Goal: Transaction & Acquisition: Download file/media

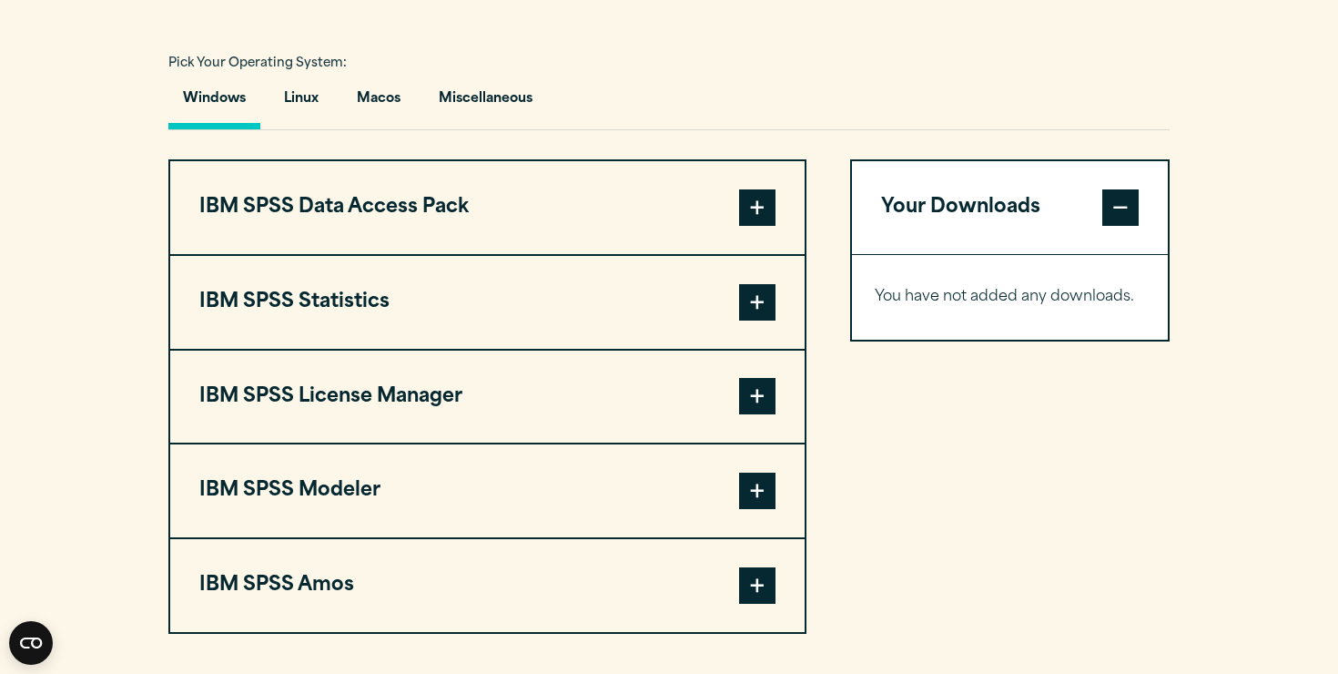
scroll to position [1339, 0]
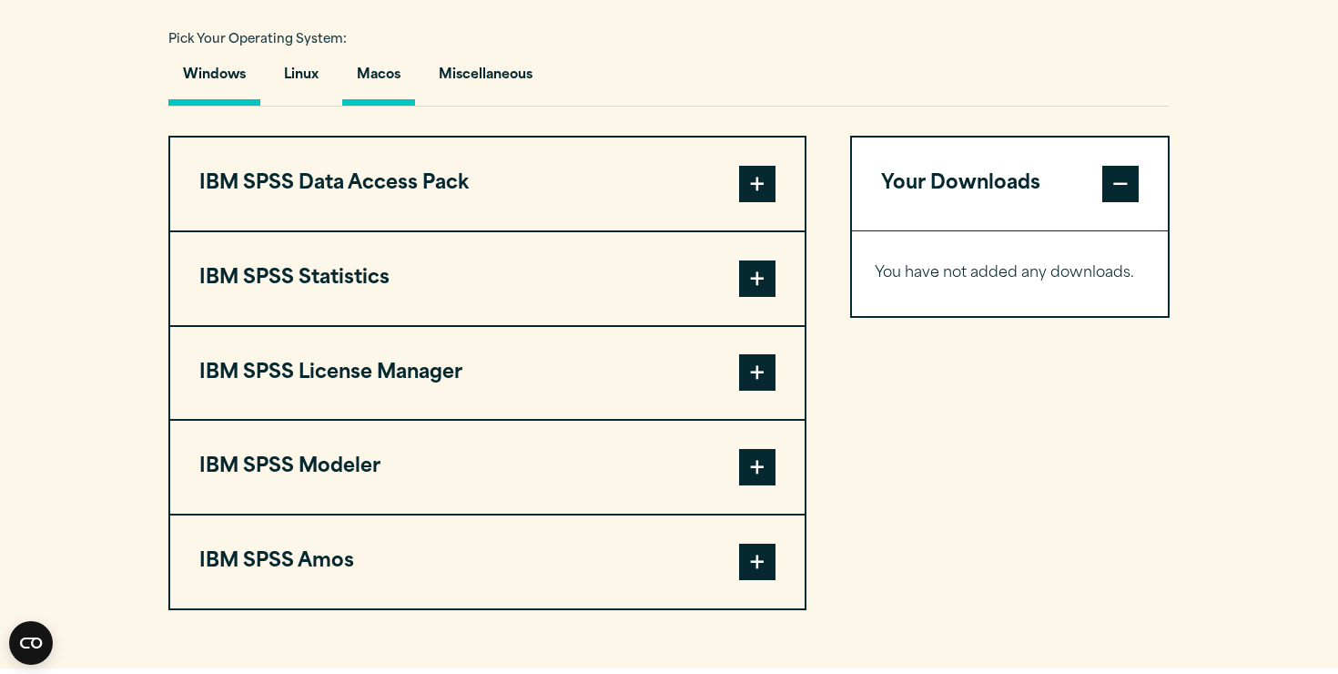
click at [384, 75] on button "Macos" at bounding box center [378, 80] width 73 height 52
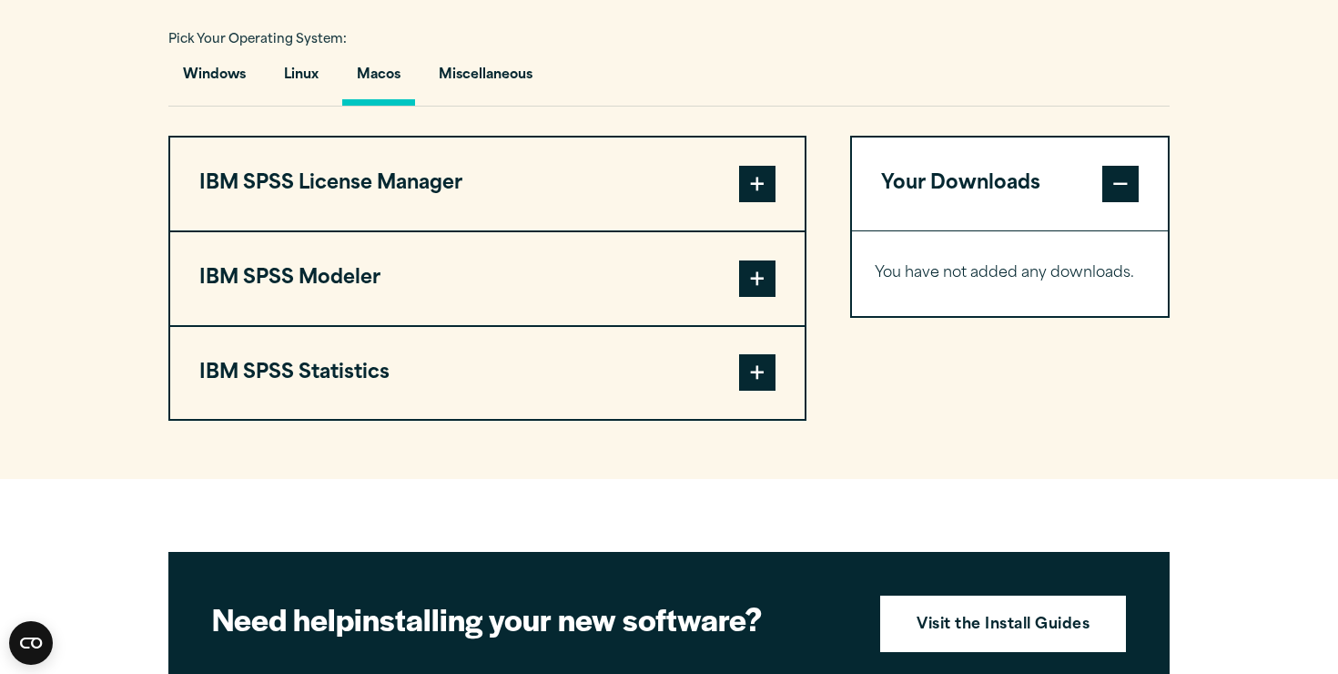
click at [695, 370] on button "IBM SPSS Statistics" at bounding box center [487, 373] width 635 height 93
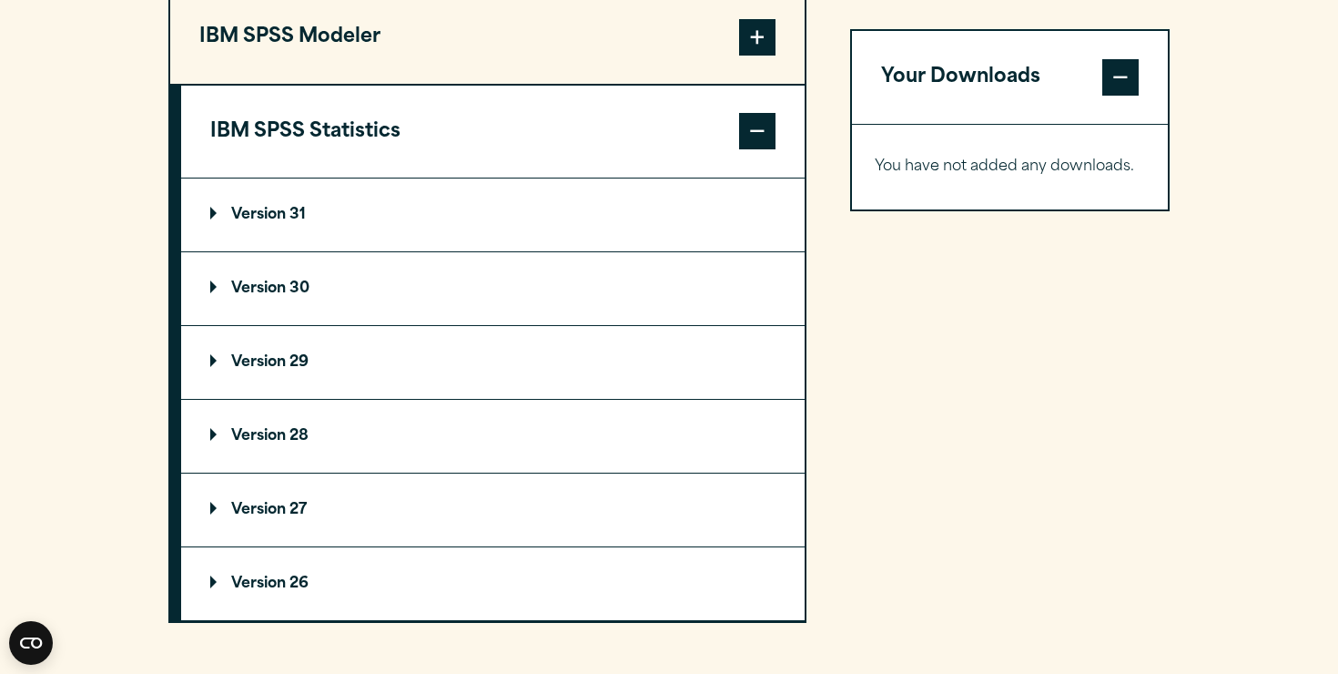
scroll to position [1612, 0]
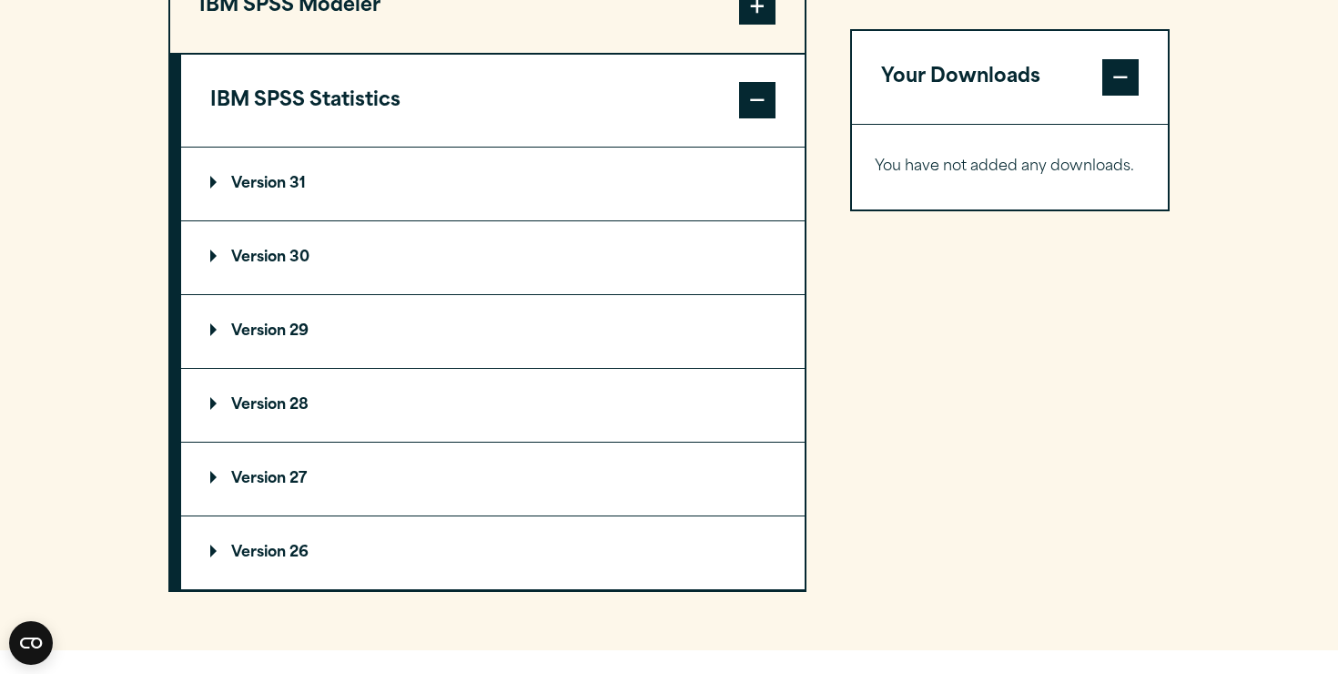
click at [275, 263] on p "Version 30" at bounding box center [259, 257] width 99 height 15
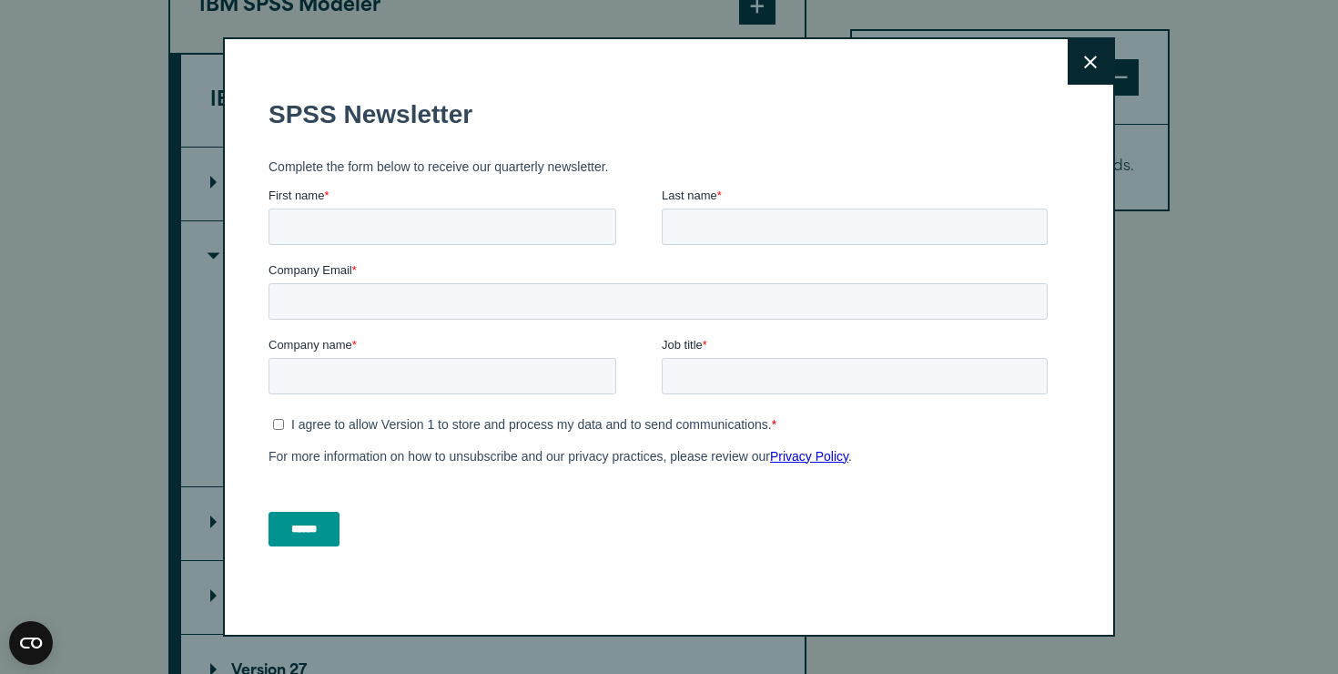
click at [210, 398] on div "Close" at bounding box center [669, 337] width 1338 height 674
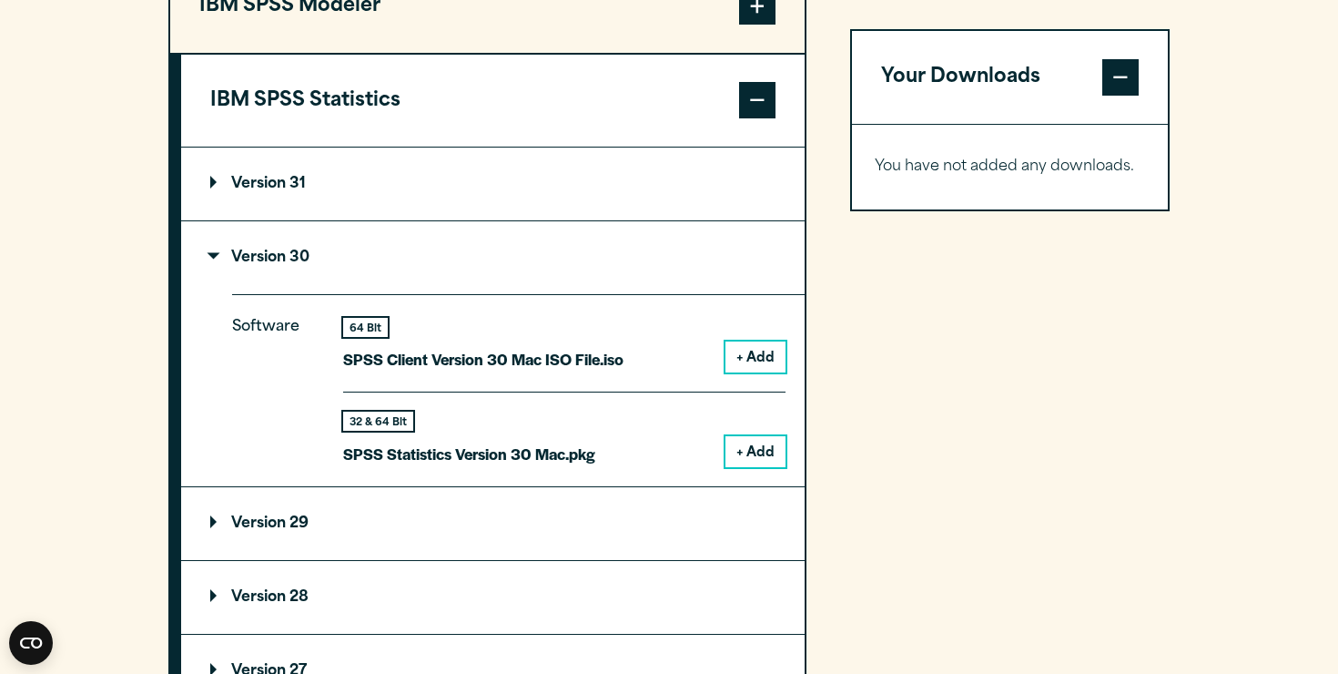
click at [403, 185] on summary "Version 31" at bounding box center [493, 184] width 624 height 73
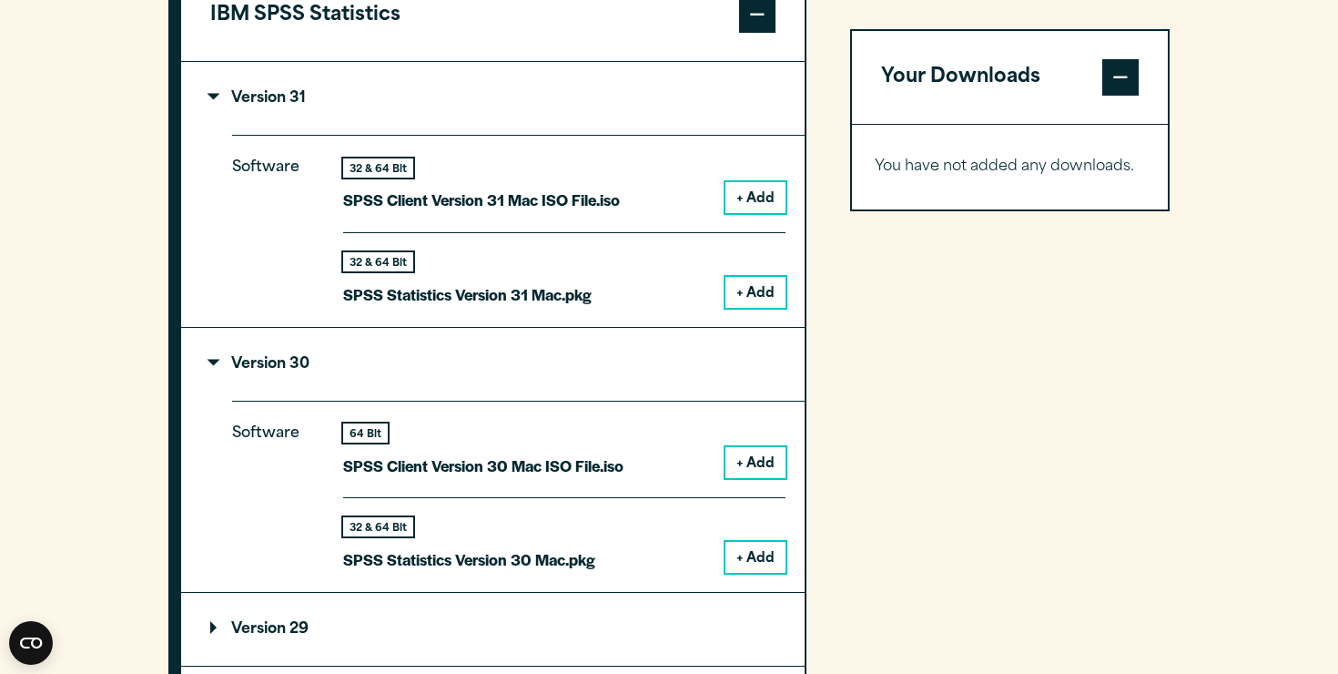
scroll to position [1704, 0]
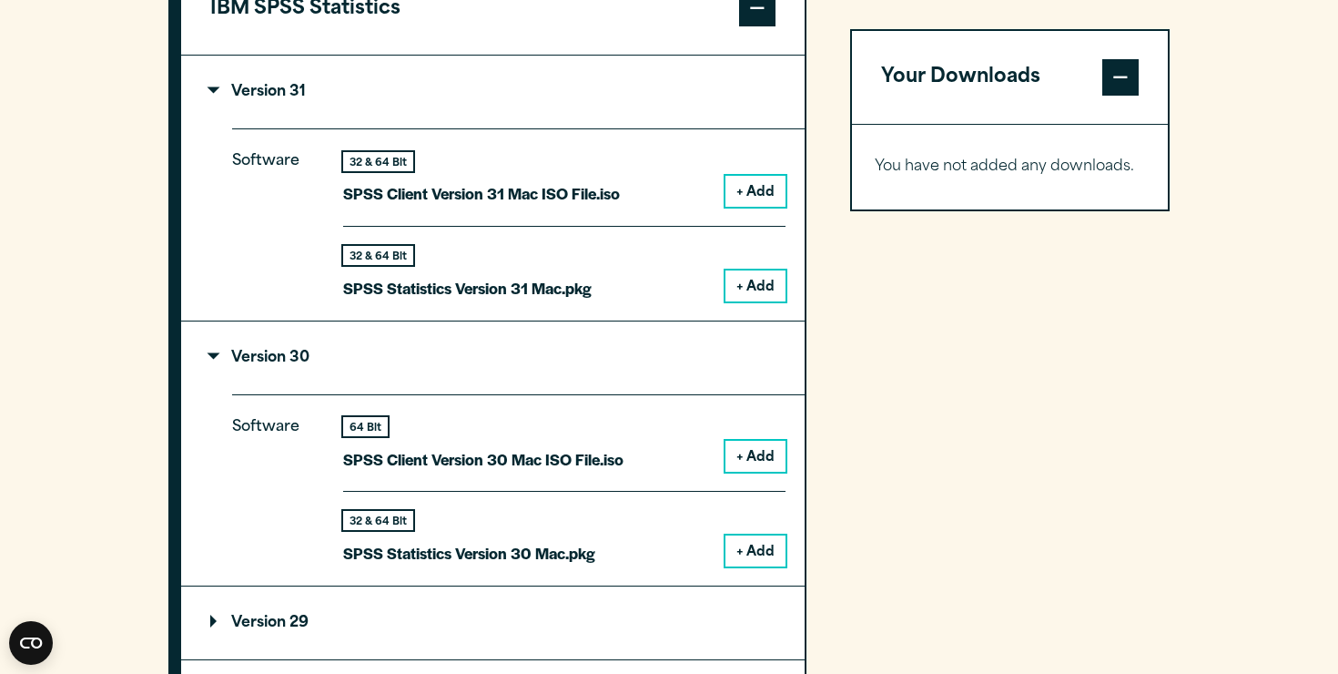
click at [750, 456] on button "+ Add" at bounding box center [756, 456] width 60 height 31
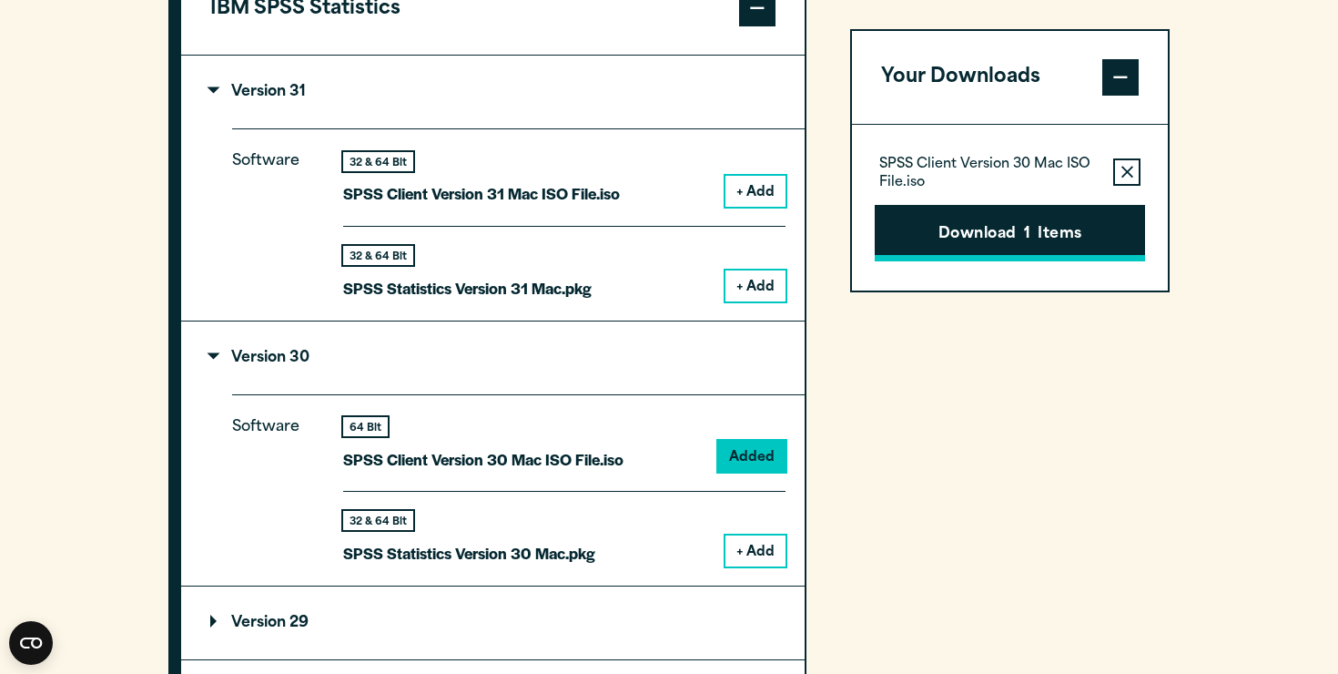
click at [996, 231] on button "Download 1 Items" at bounding box center [1010, 233] width 270 height 56
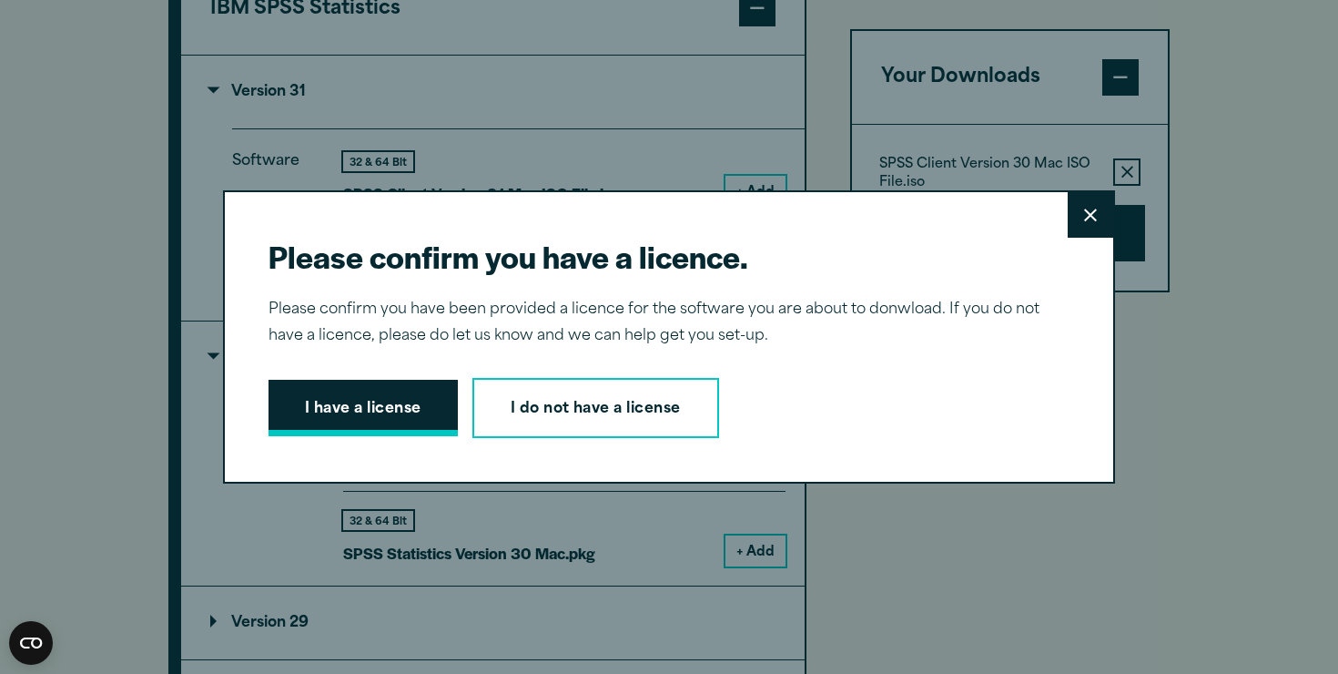
click at [375, 398] on button "I have a license" at bounding box center [363, 408] width 189 height 56
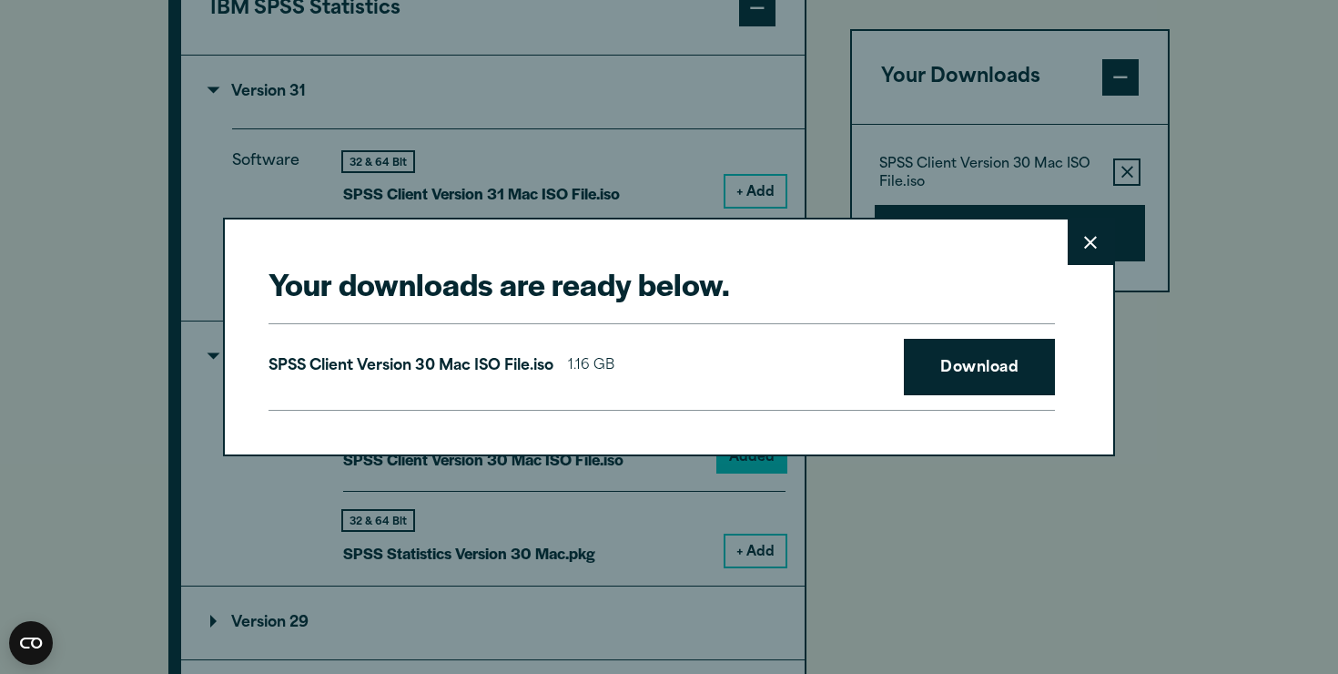
click at [1094, 245] on icon at bounding box center [1090, 242] width 13 height 13
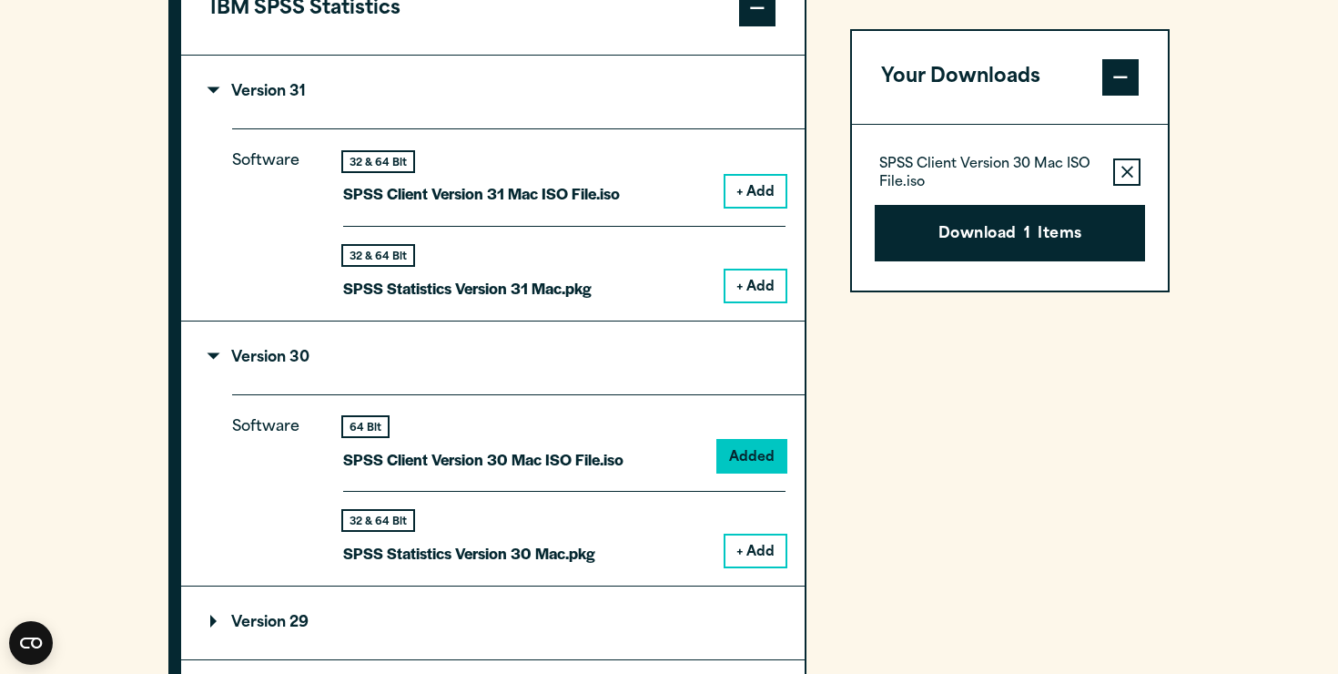
click at [745, 193] on button "+ Add" at bounding box center [756, 191] width 60 height 31
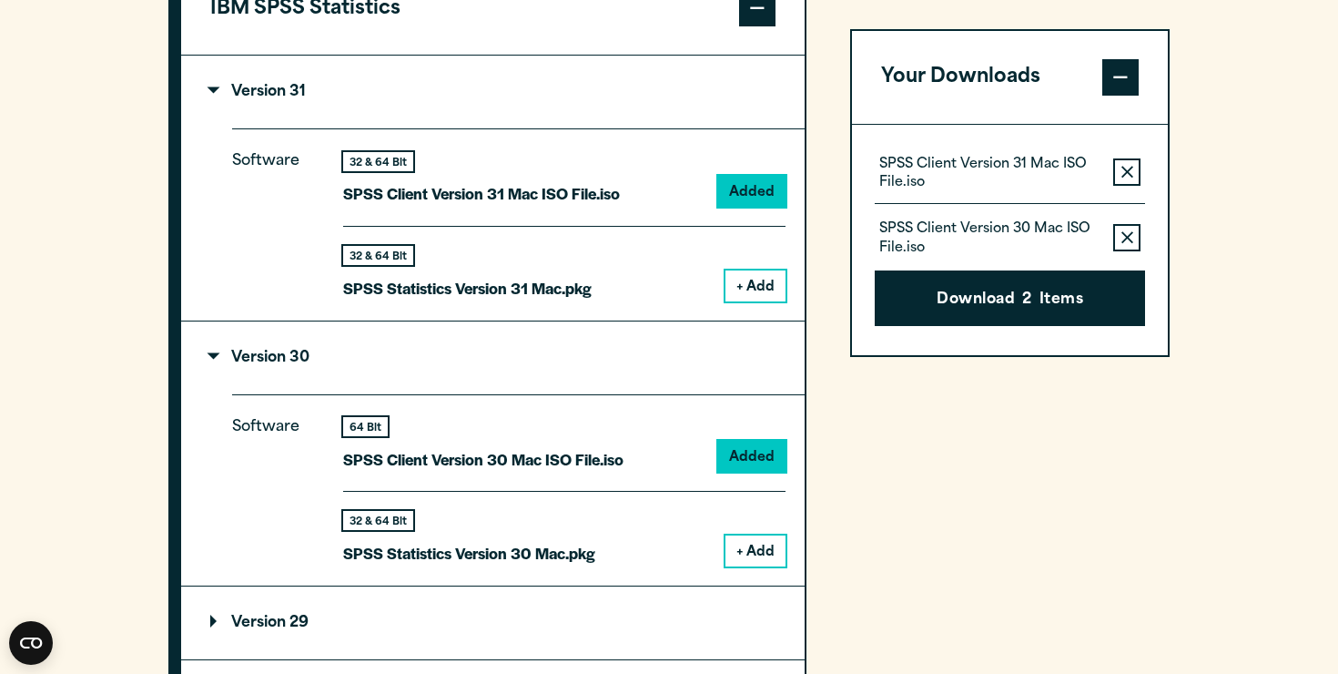
click at [1131, 225] on button "Remove this item from your software download list" at bounding box center [1127, 237] width 27 height 27
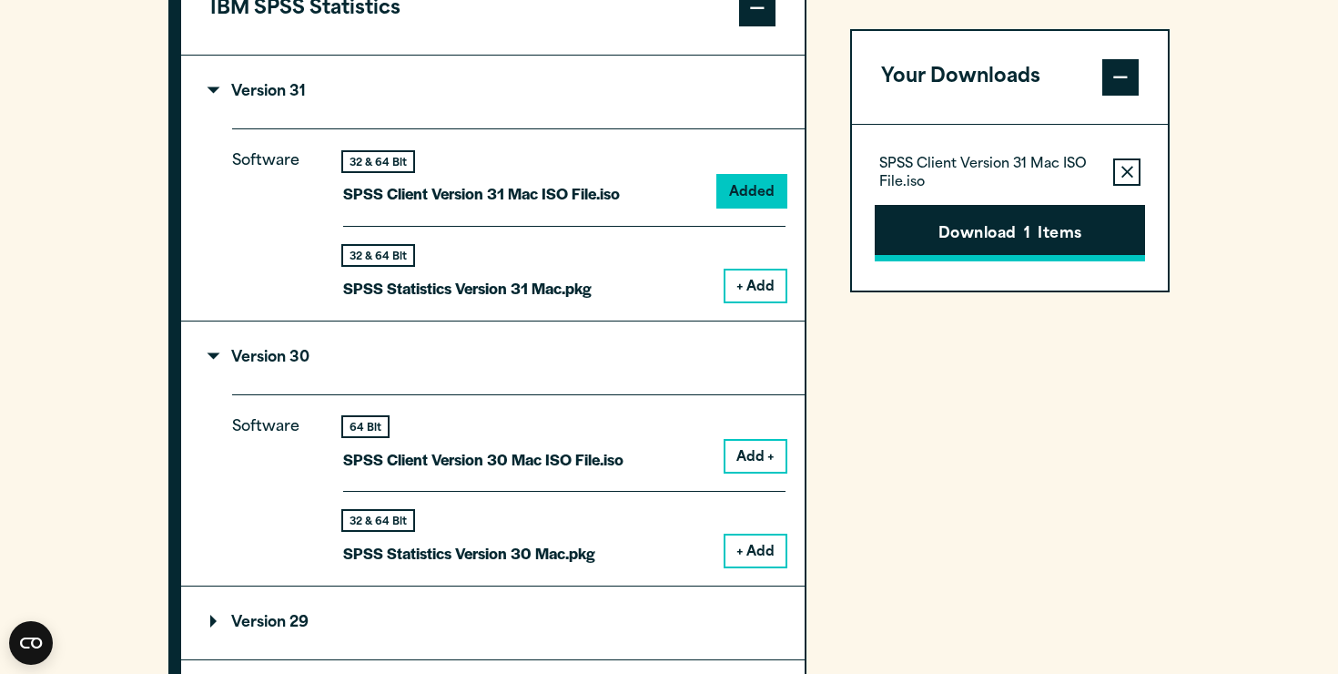
click at [1023, 244] on button "Download 1 Items" at bounding box center [1010, 233] width 270 height 56
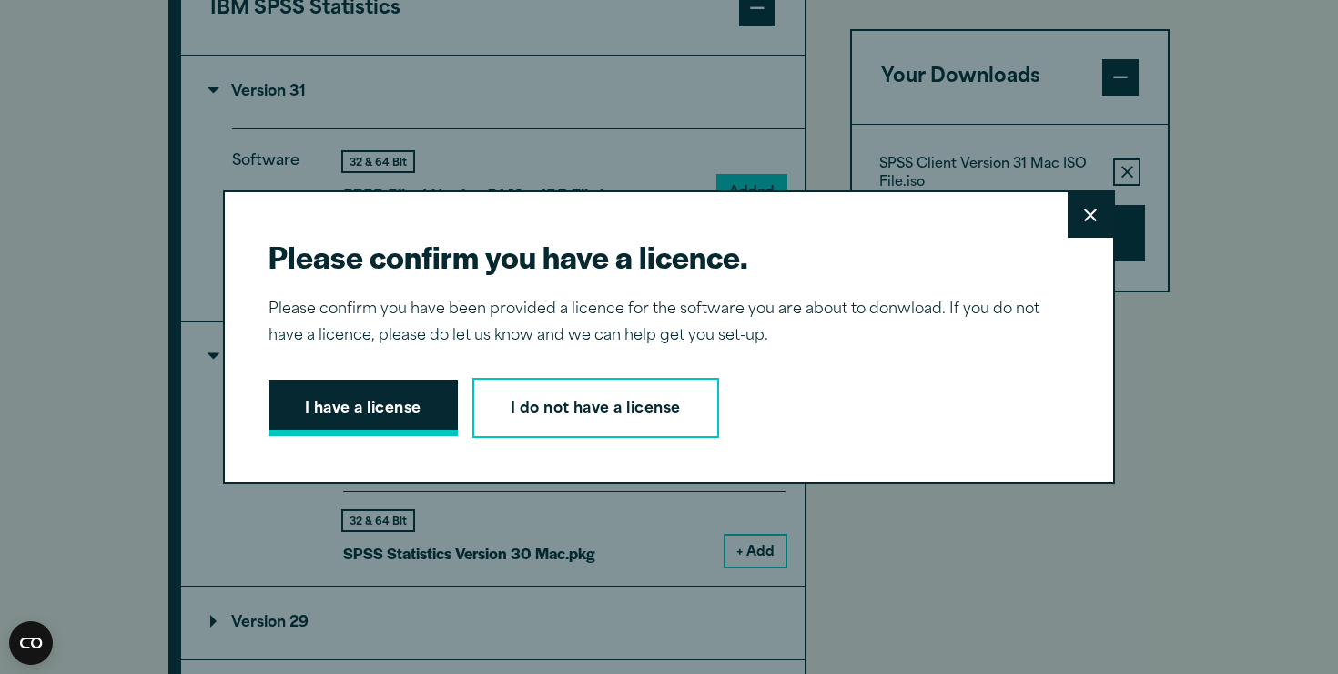
click at [365, 423] on button "I have a license" at bounding box center [363, 408] width 189 height 56
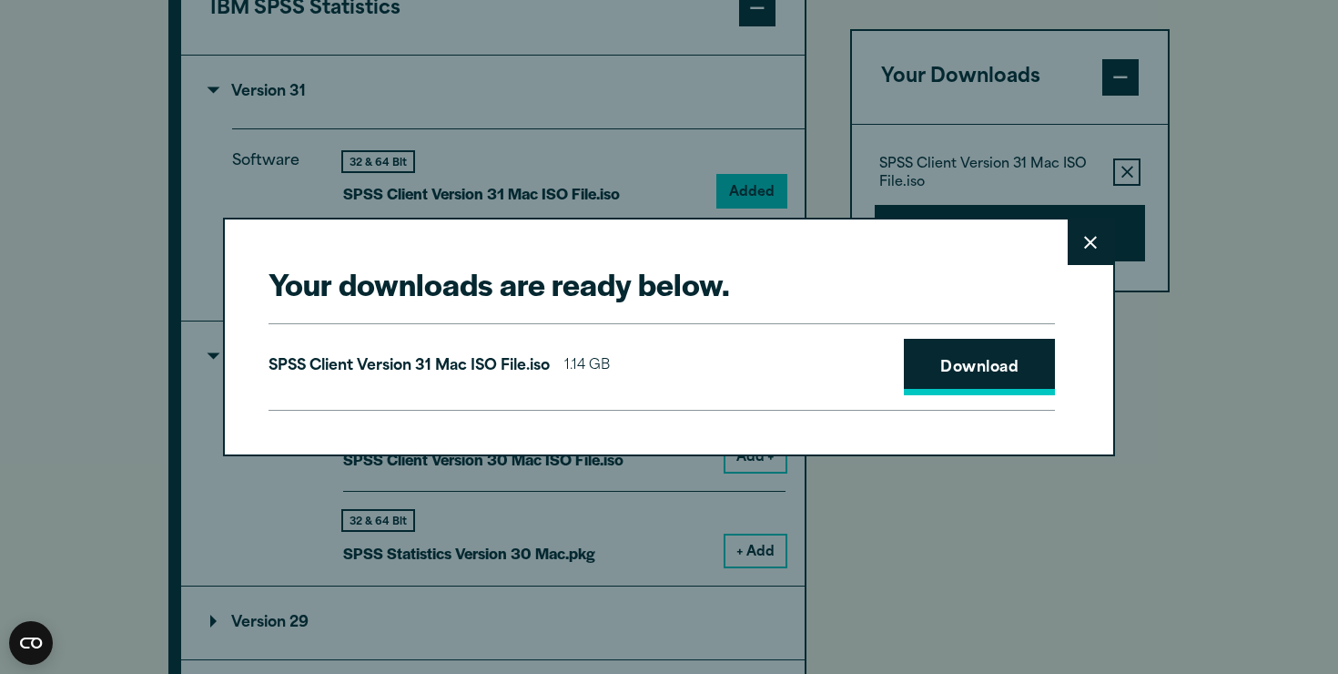
click at [959, 362] on link "Download" at bounding box center [979, 367] width 151 height 56
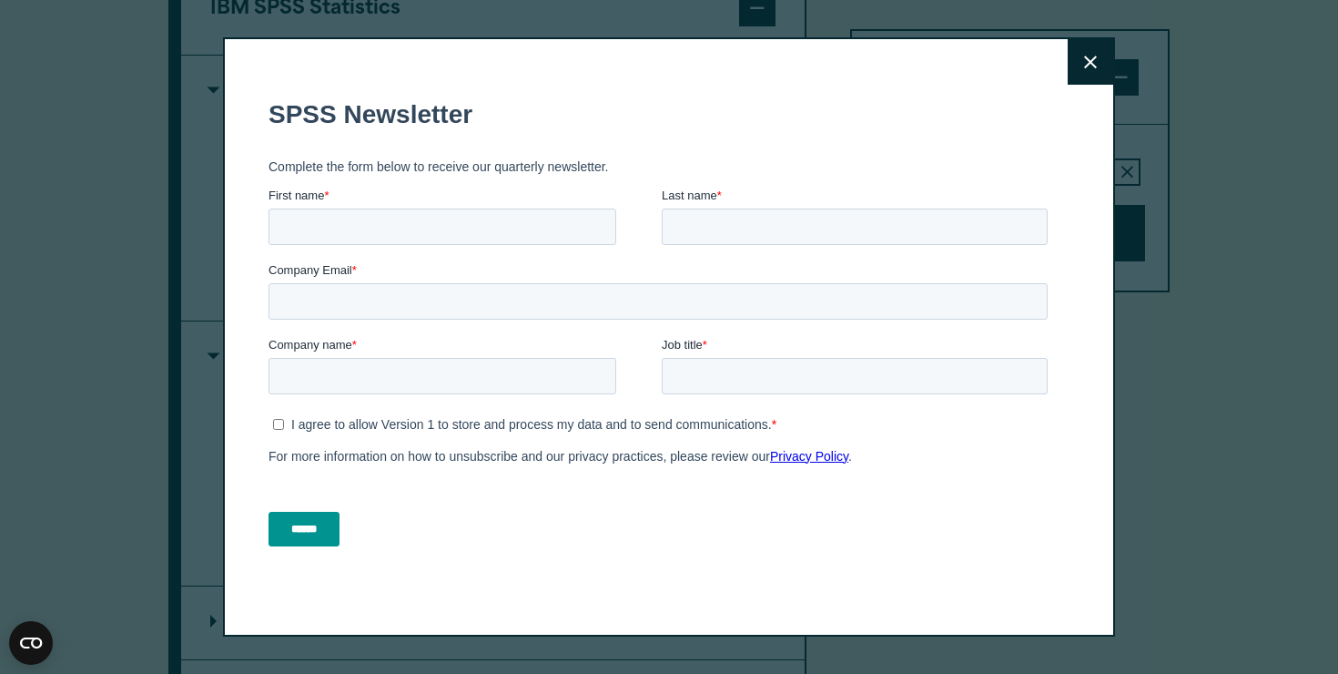
click at [1093, 66] on icon at bounding box center [1090, 63] width 13 height 14
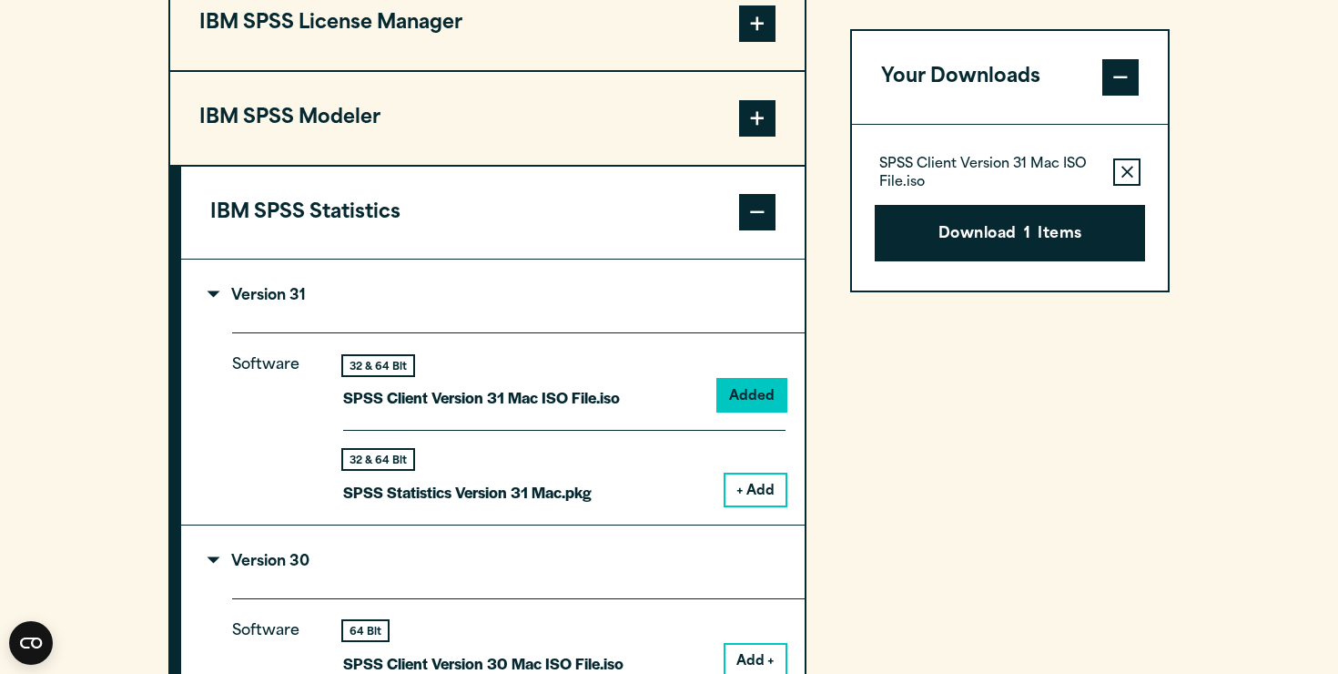
scroll to position [1472, 0]
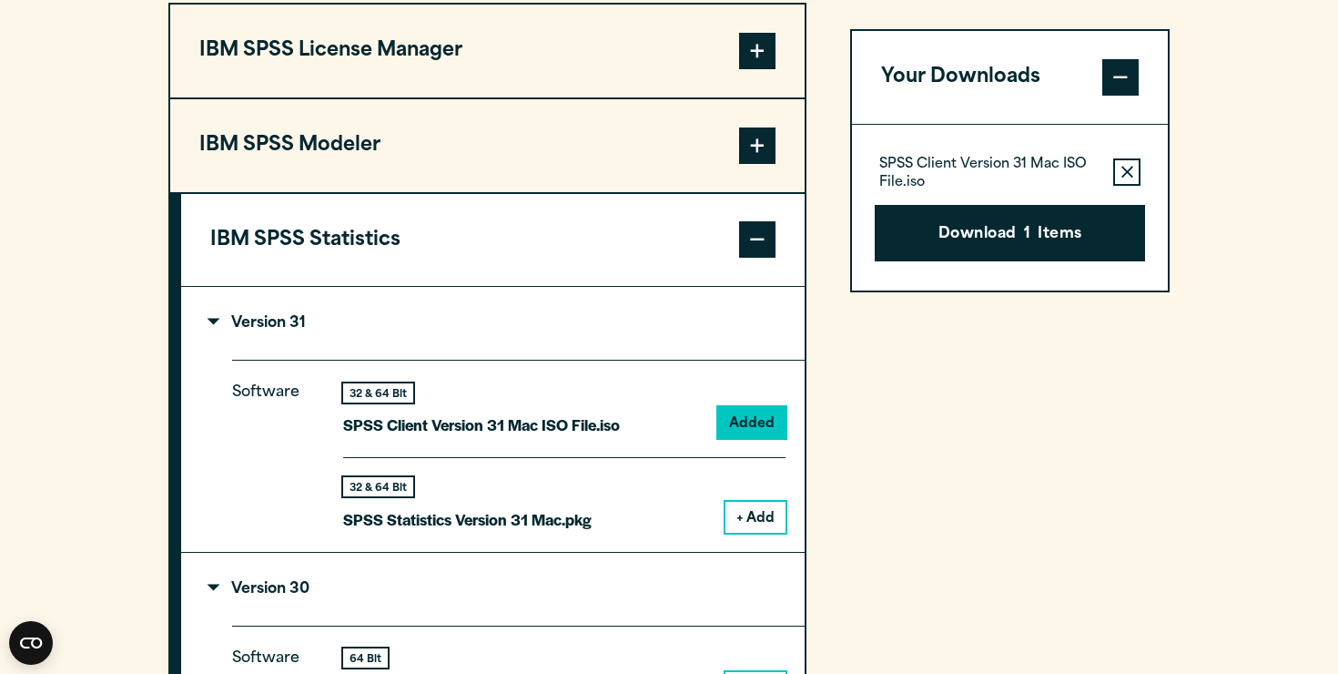
click at [757, 232] on span at bounding box center [757, 239] width 36 height 36
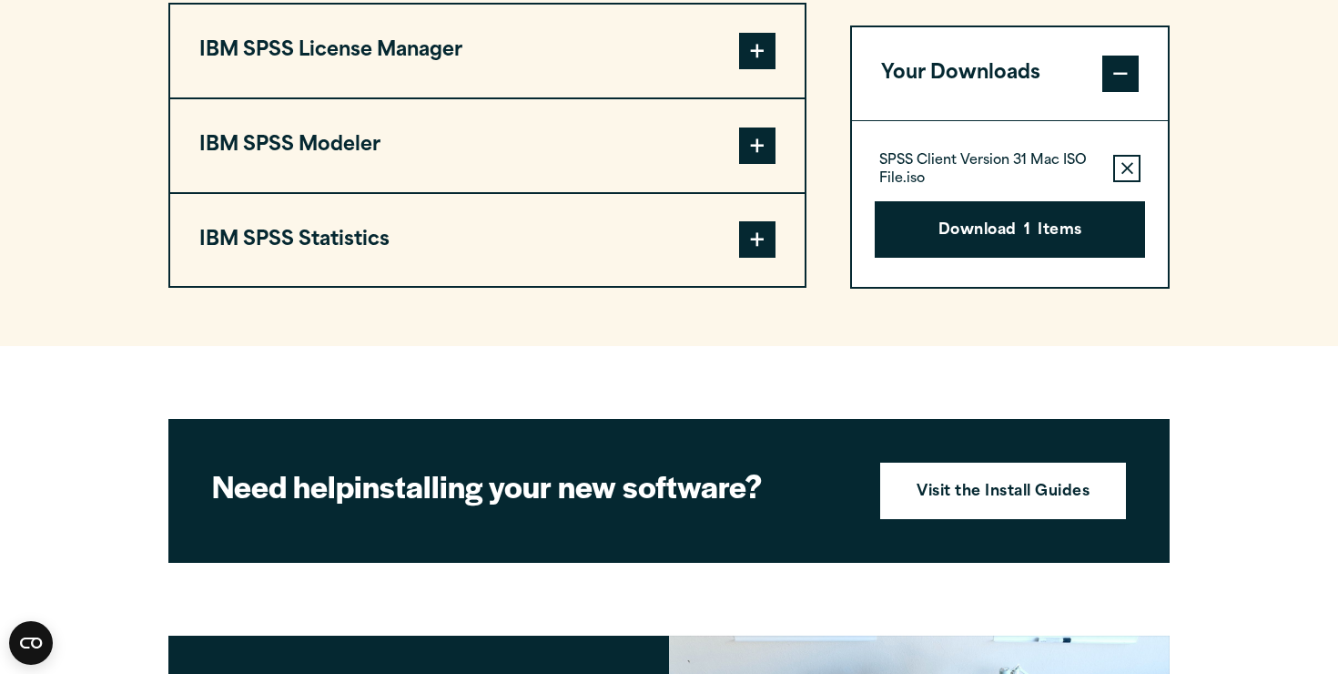
click at [757, 232] on span at bounding box center [757, 239] width 36 height 36
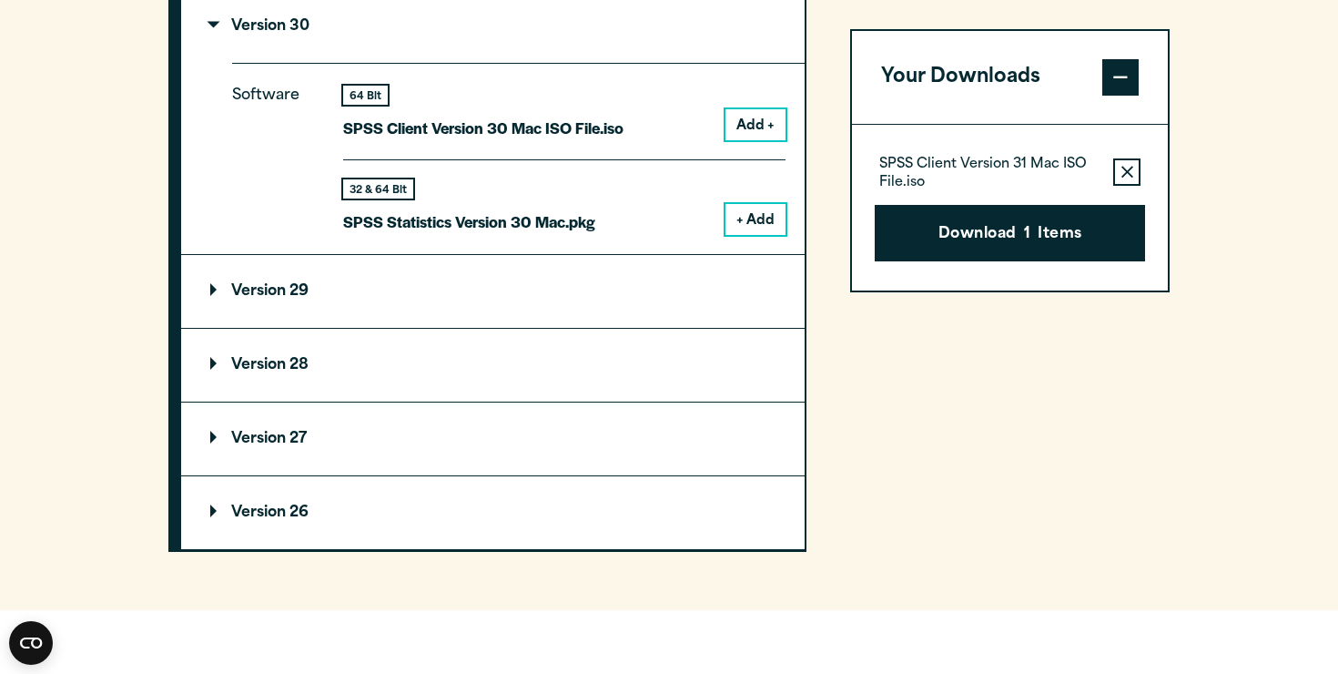
scroll to position [2039, 0]
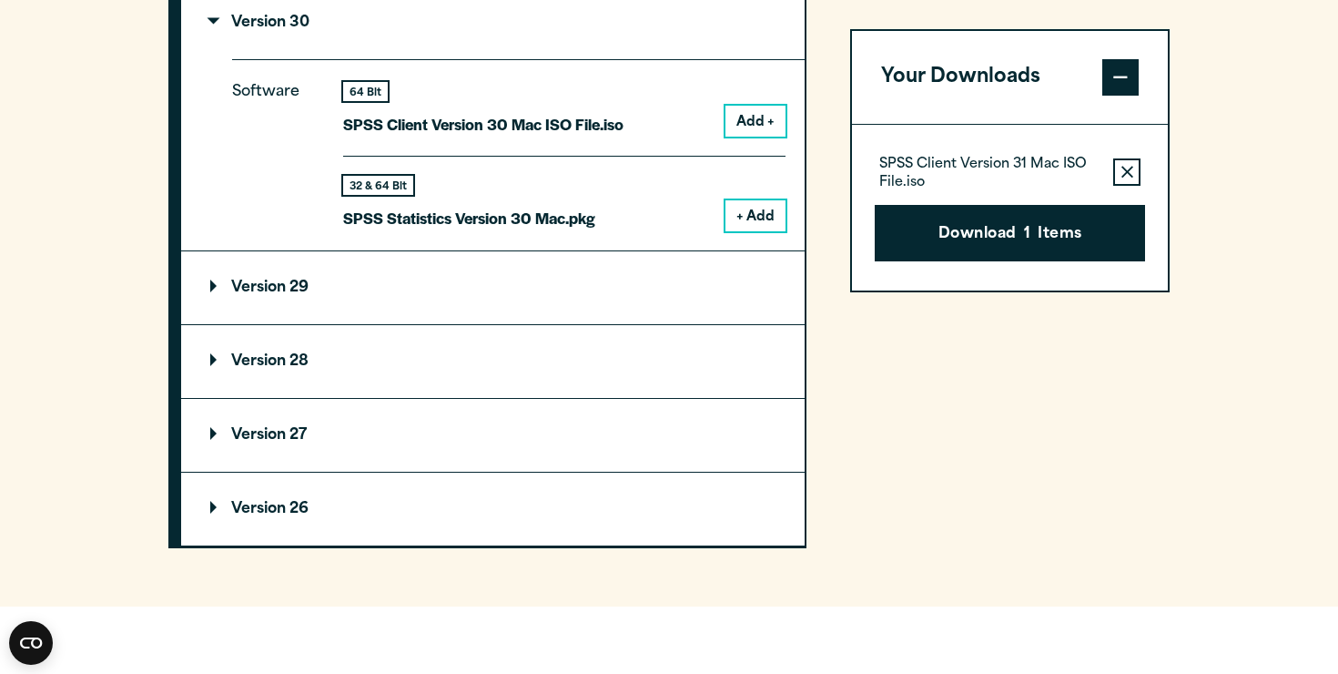
click at [519, 282] on summary "Version 29" at bounding box center [493, 287] width 624 height 73
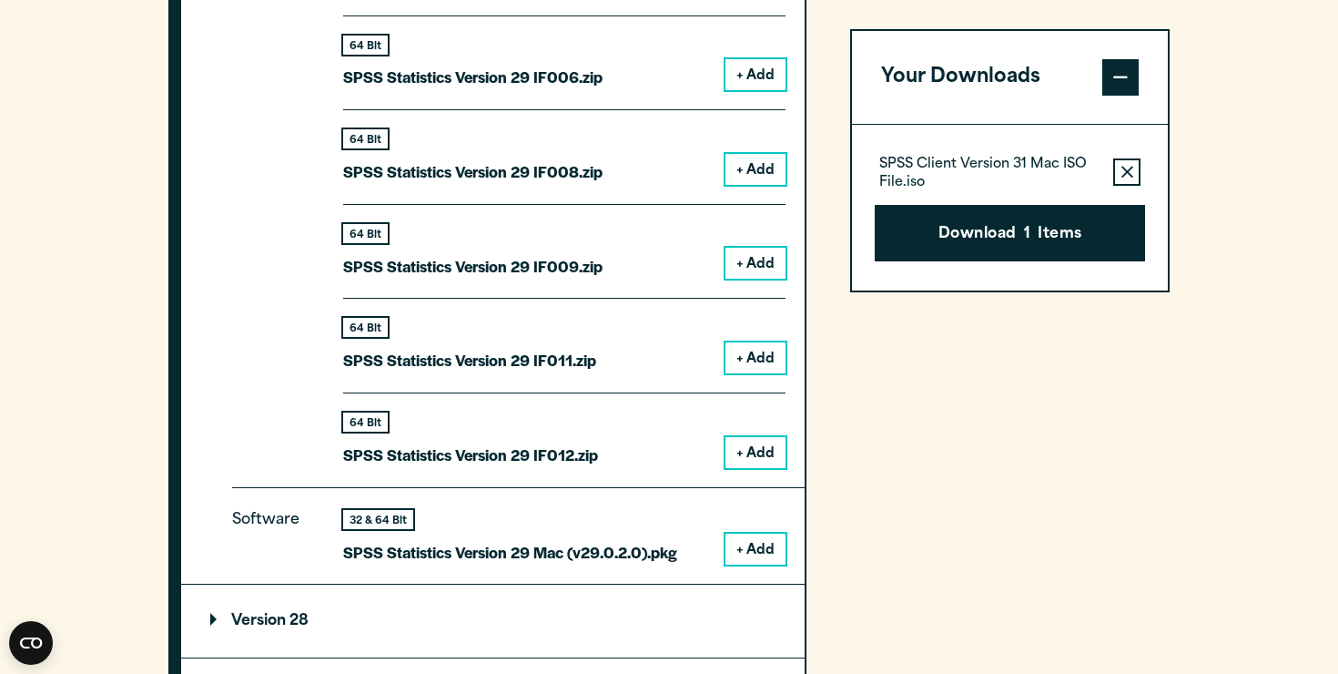
scroll to position [2830, 0]
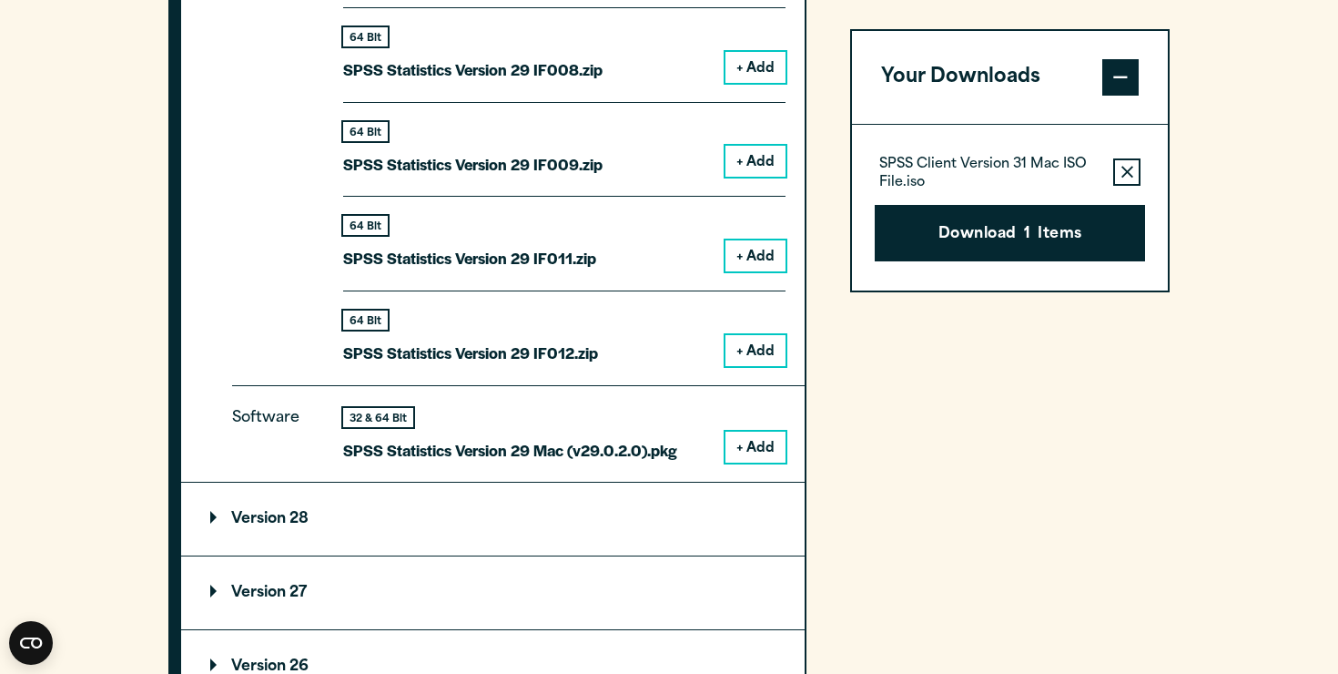
click at [755, 437] on button "+ Add" at bounding box center [756, 447] width 60 height 31
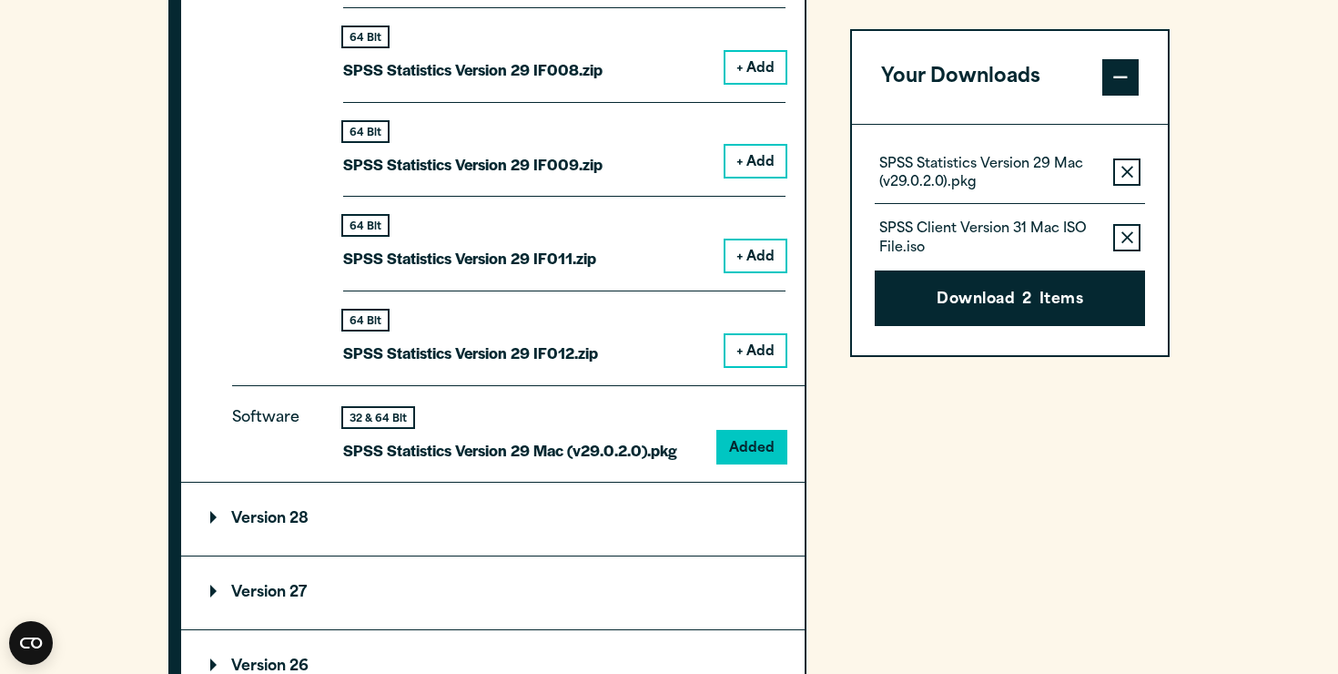
click at [1122, 237] on icon "button" at bounding box center [1128, 237] width 12 height 13
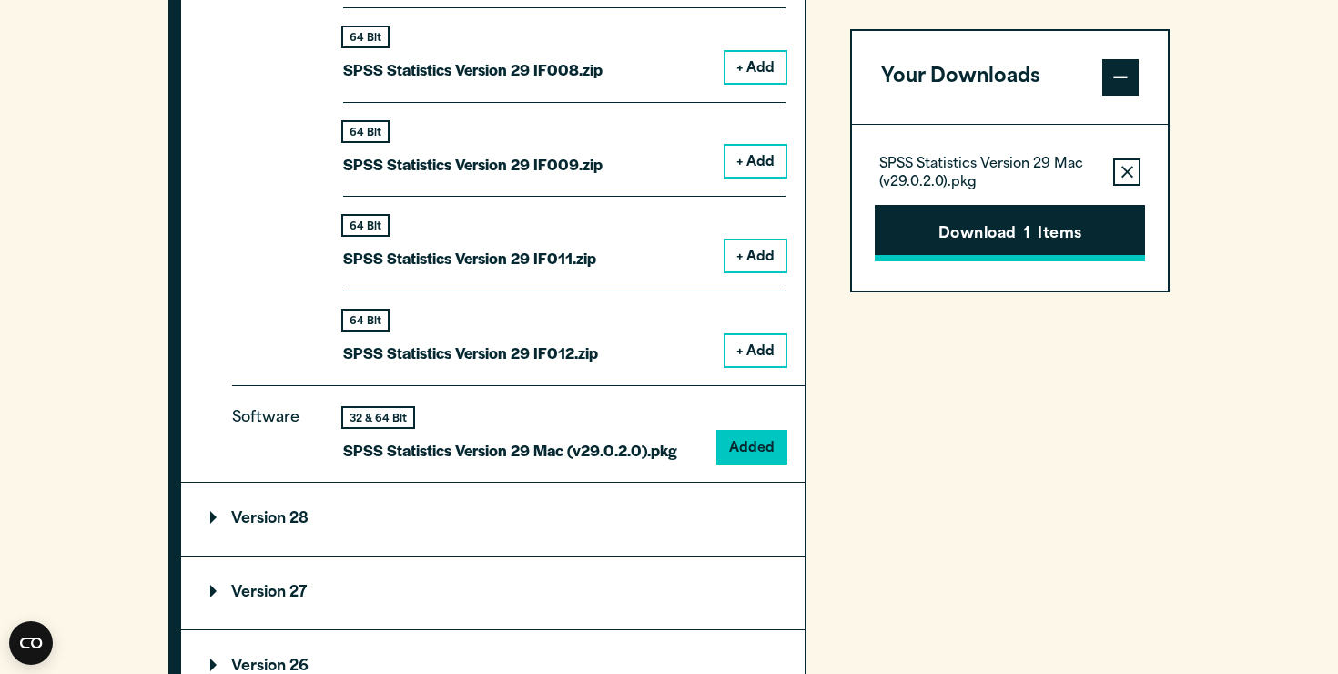
click at [1028, 228] on span "1" at bounding box center [1027, 235] width 6 height 24
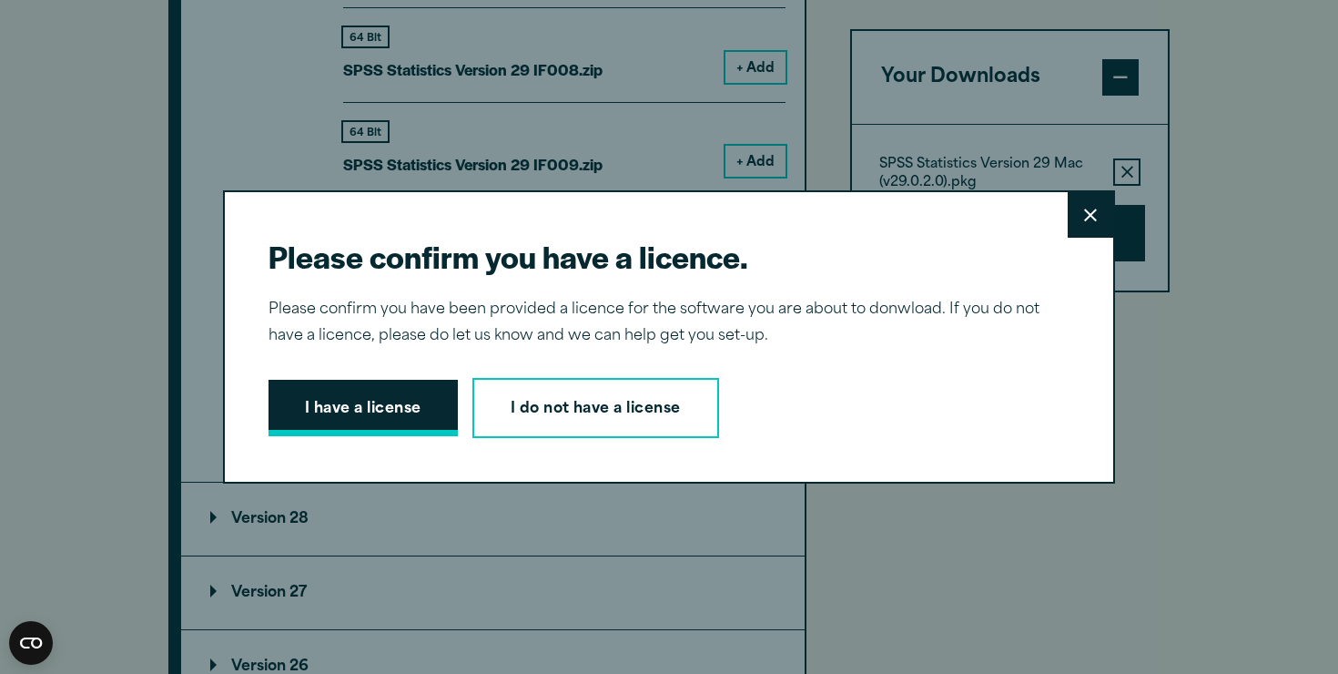
click at [415, 416] on button "I have a license" at bounding box center [363, 408] width 189 height 56
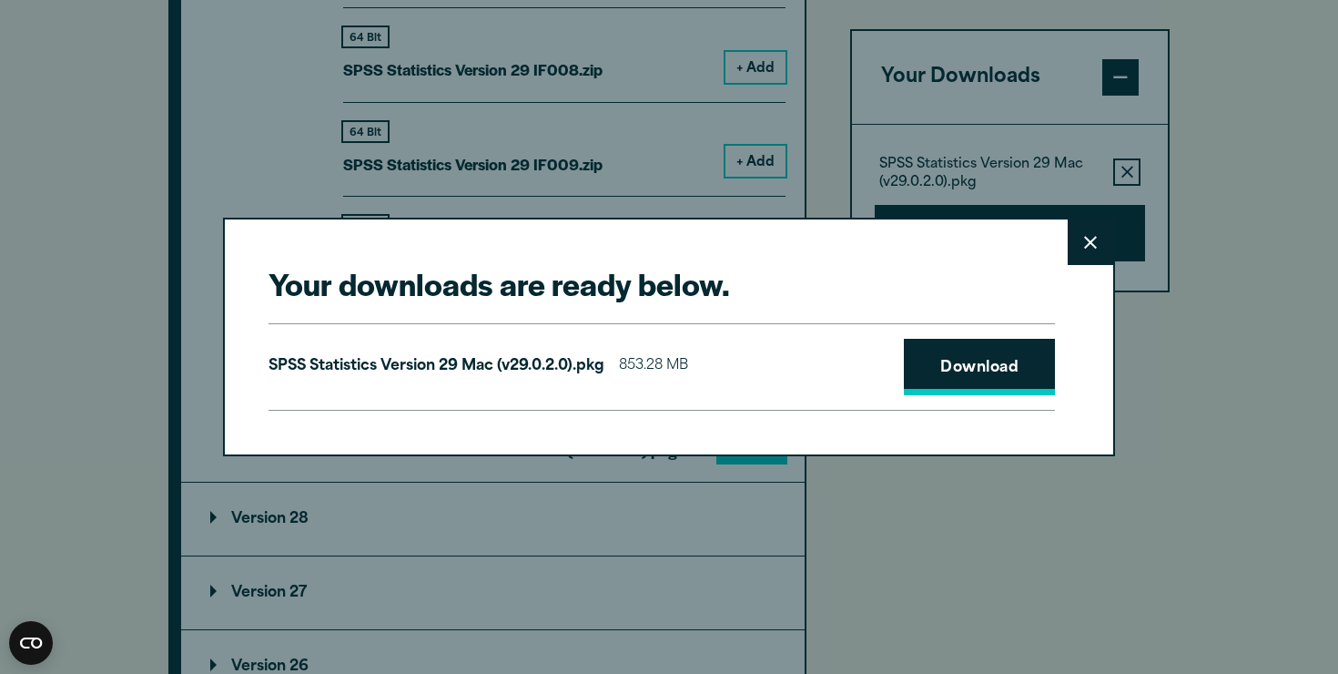
click at [959, 369] on link "Download" at bounding box center [979, 367] width 151 height 56
click at [661, 373] on span "853.28 MB" at bounding box center [653, 366] width 69 height 26
click at [933, 368] on link "Download" at bounding box center [979, 367] width 151 height 56
click at [1091, 248] on icon at bounding box center [1090, 243] width 13 height 14
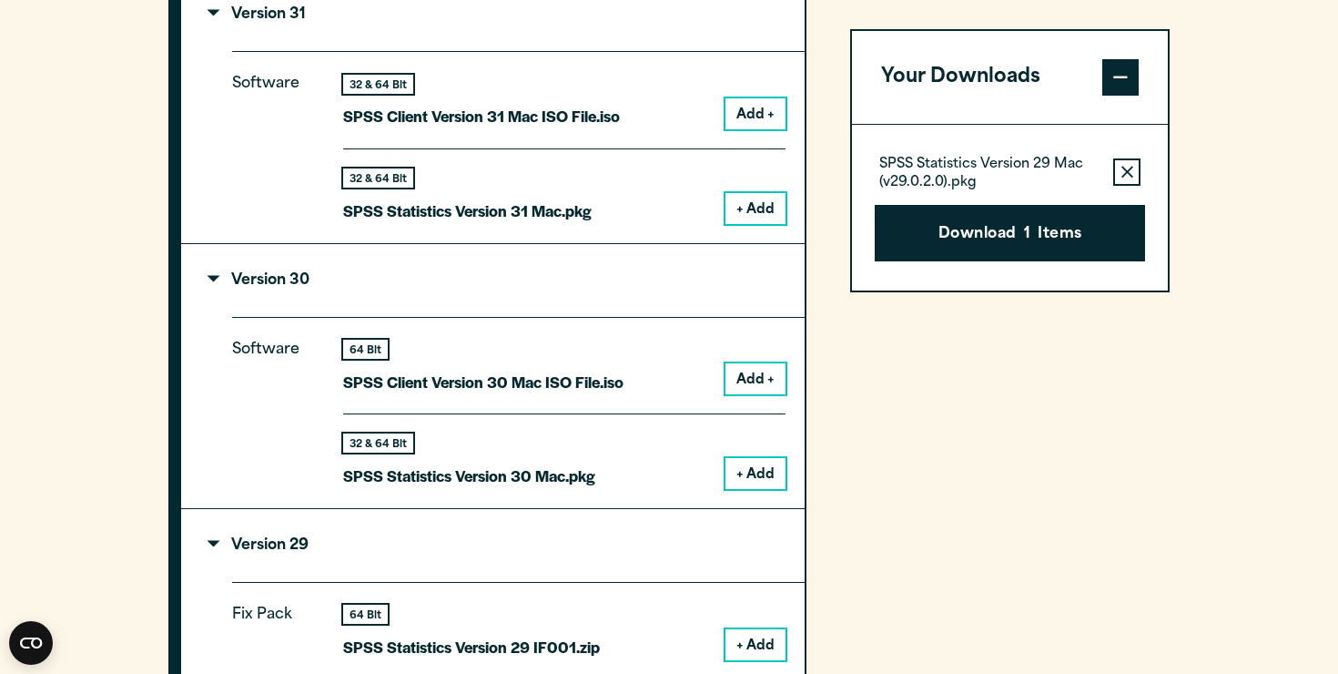
scroll to position [1732, 0]
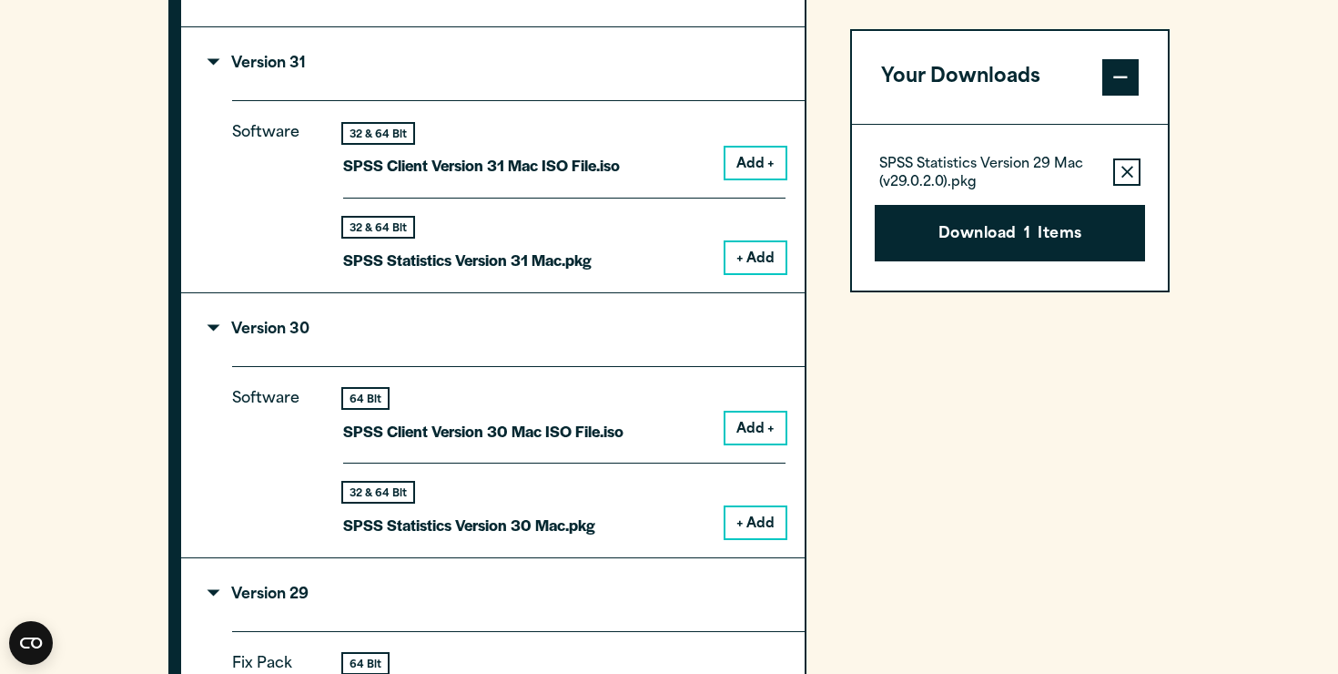
click at [249, 604] on summary "Version 29" at bounding box center [493, 594] width 624 height 73
click at [755, 517] on button "+ Add" at bounding box center [756, 522] width 60 height 31
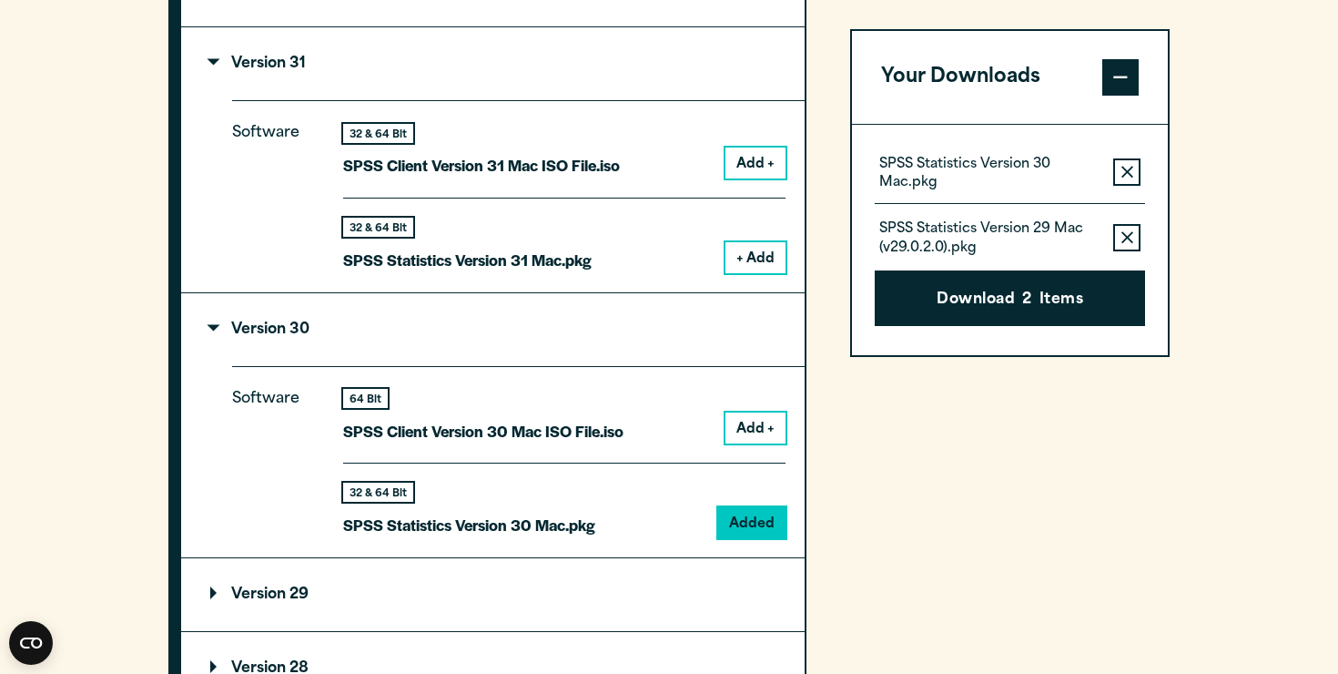
click at [1132, 249] on button "Remove this item from your software download list" at bounding box center [1127, 237] width 27 height 27
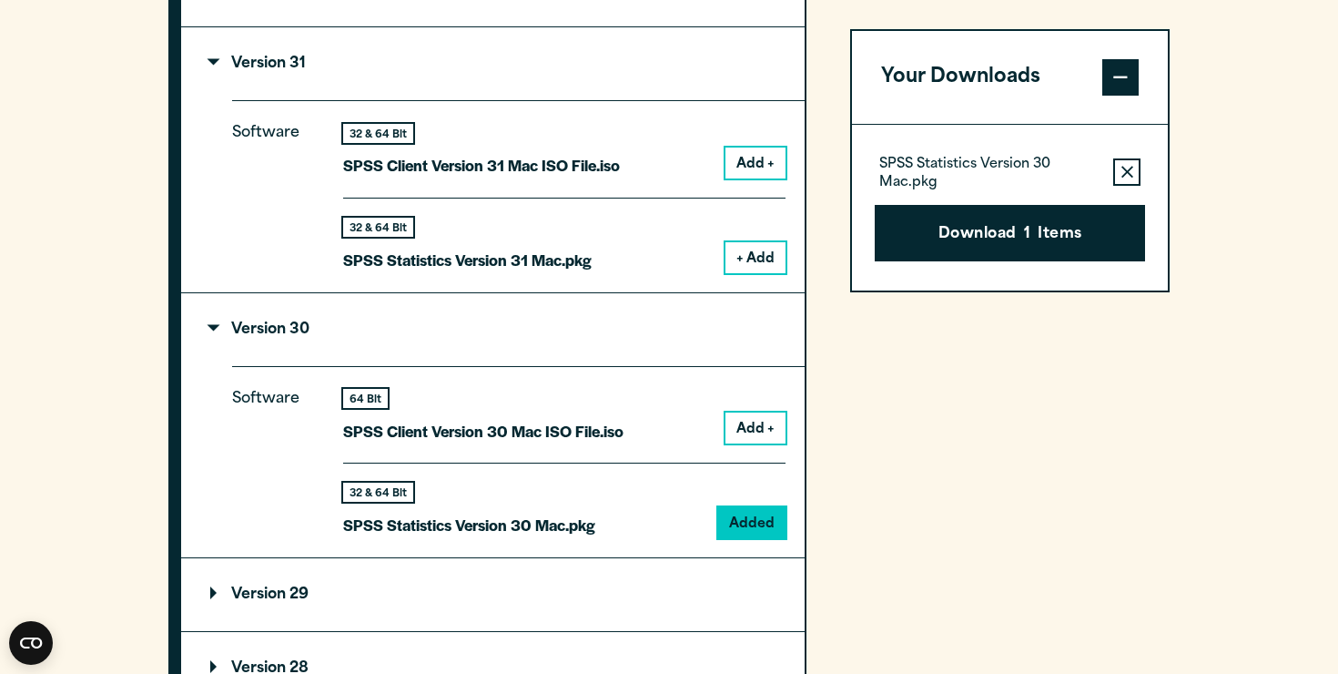
click at [1120, 182] on button "Remove this item from your software download list" at bounding box center [1127, 171] width 27 height 27
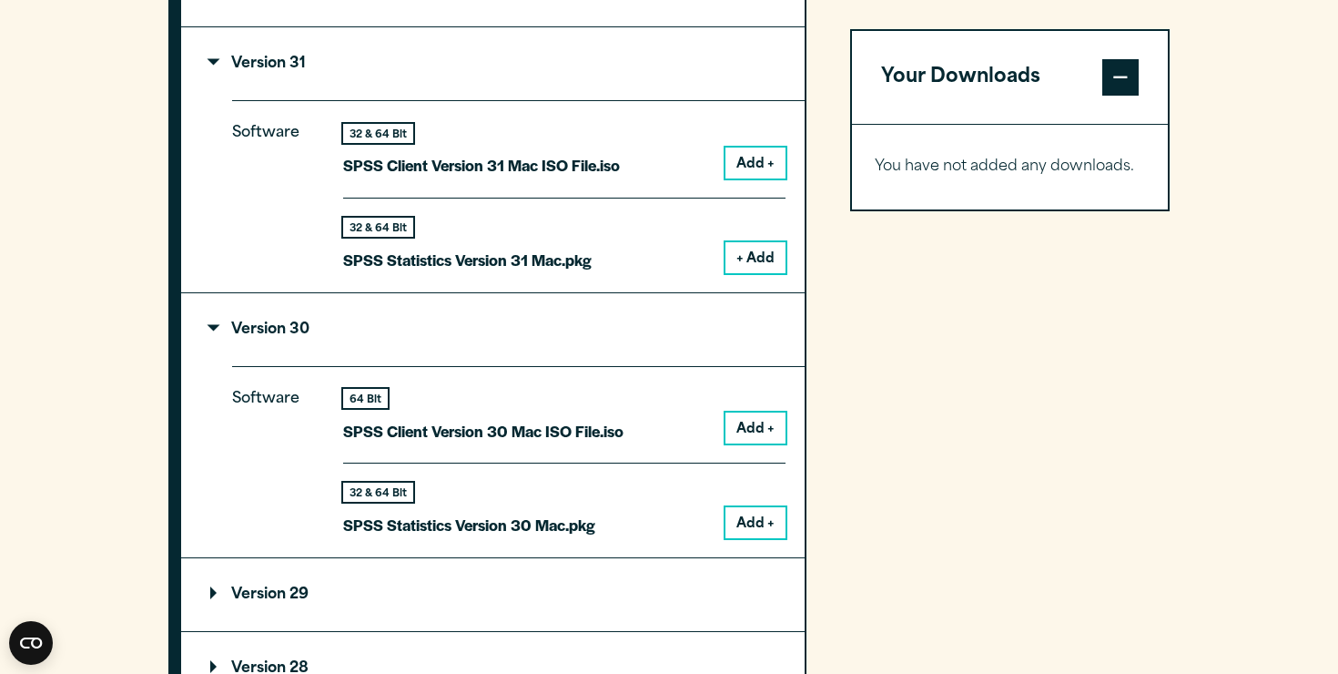
click at [739, 254] on button "+ Add" at bounding box center [756, 257] width 60 height 31
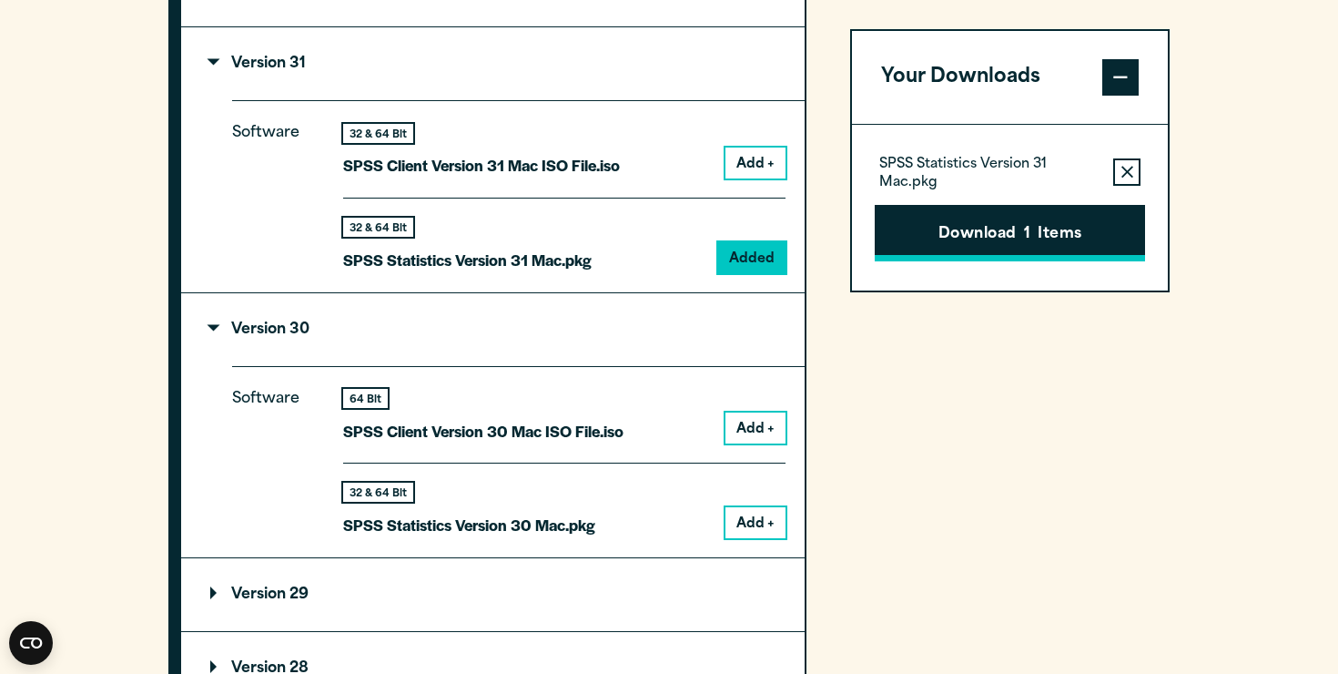
click at [1008, 233] on button "Download 1 Items" at bounding box center [1010, 233] width 270 height 56
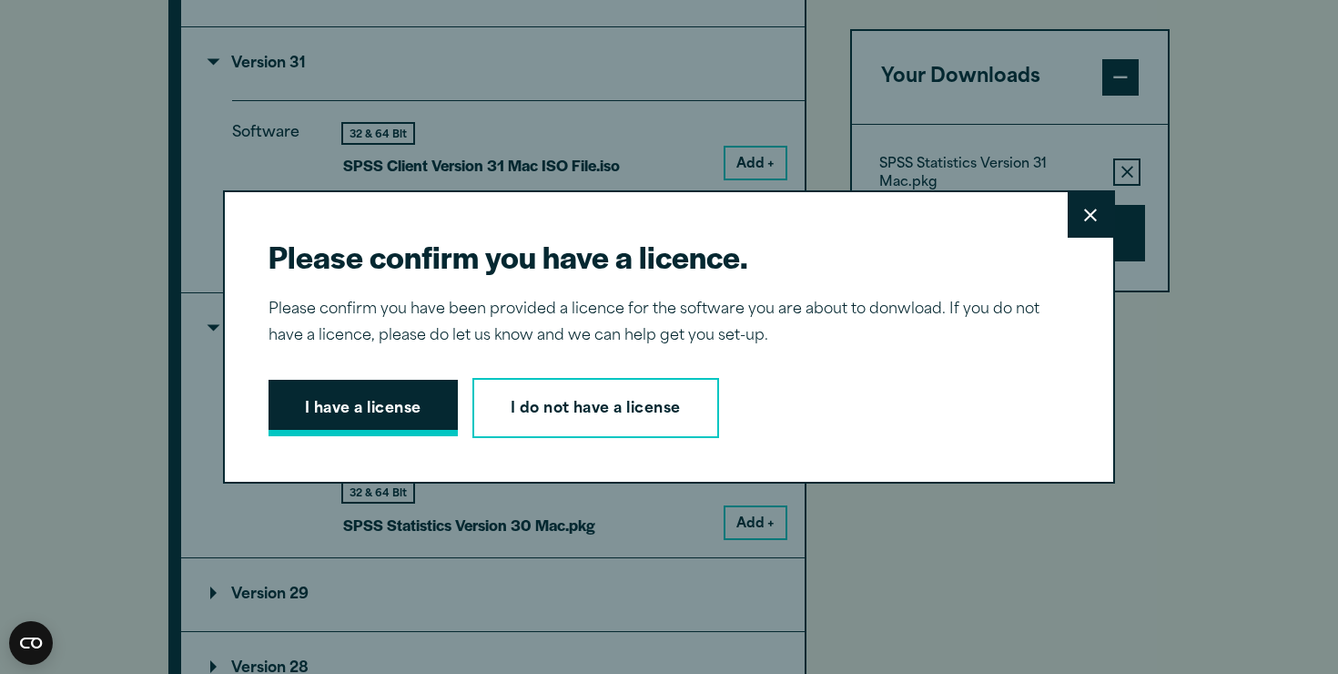
click at [388, 418] on button "I have a license" at bounding box center [363, 408] width 189 height 56
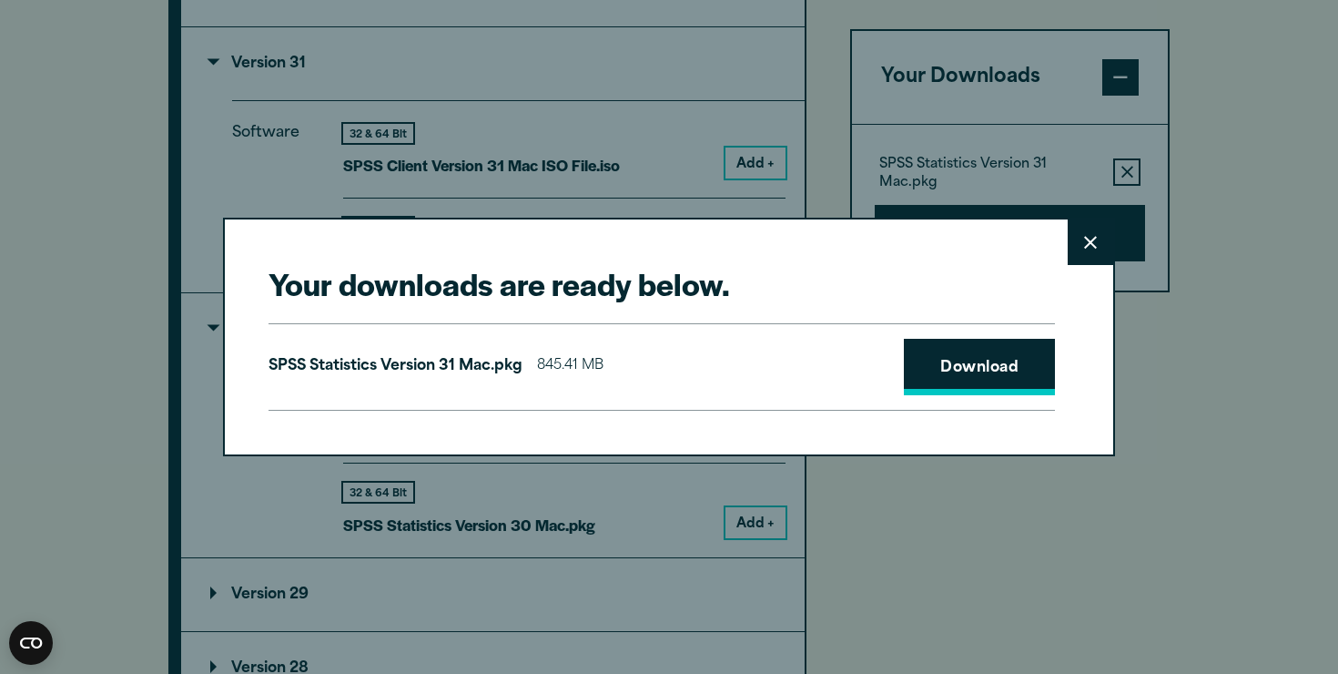
click at [931, 357] on link "Download" at bounding box center [979, 367] width 151 height 56
click at [1084, 250] on button "Close" at bounding box center [1091, 242] width 46 height 46
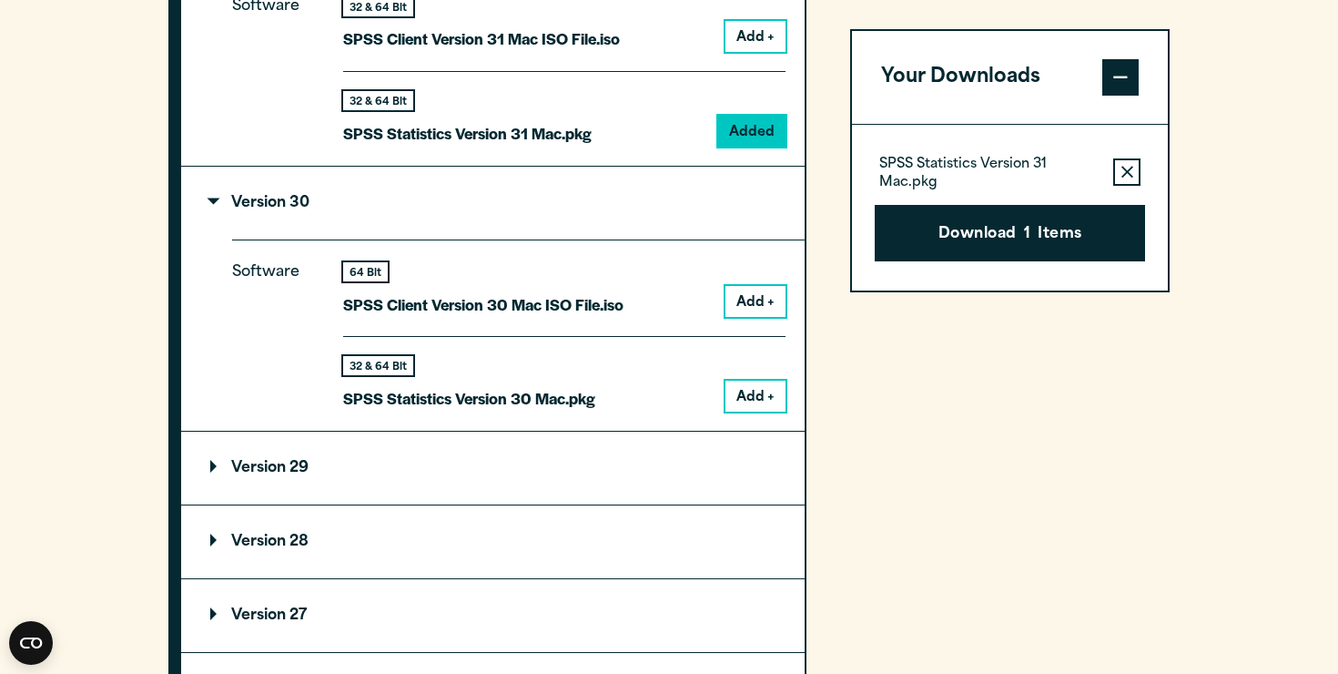
scroll to position [1863, 0]
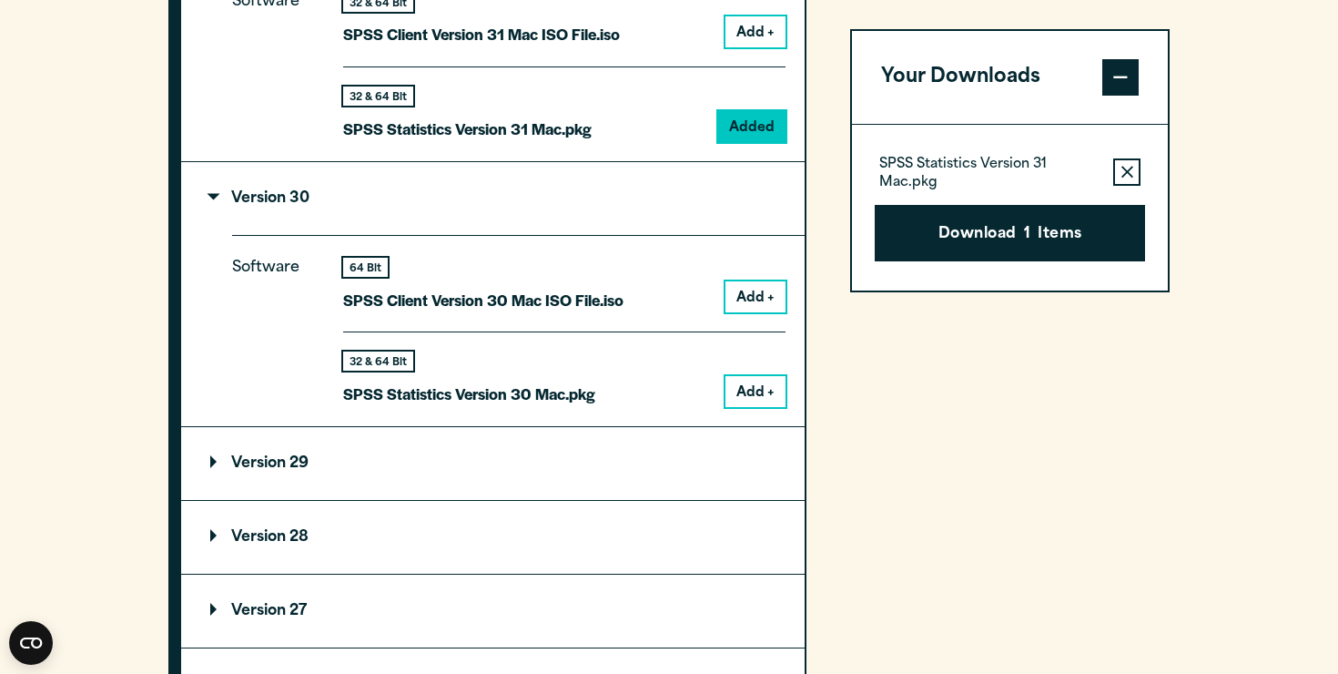
click at [750, 385] on button "Add +" at bounding box center [756, 391] width 60 height 31
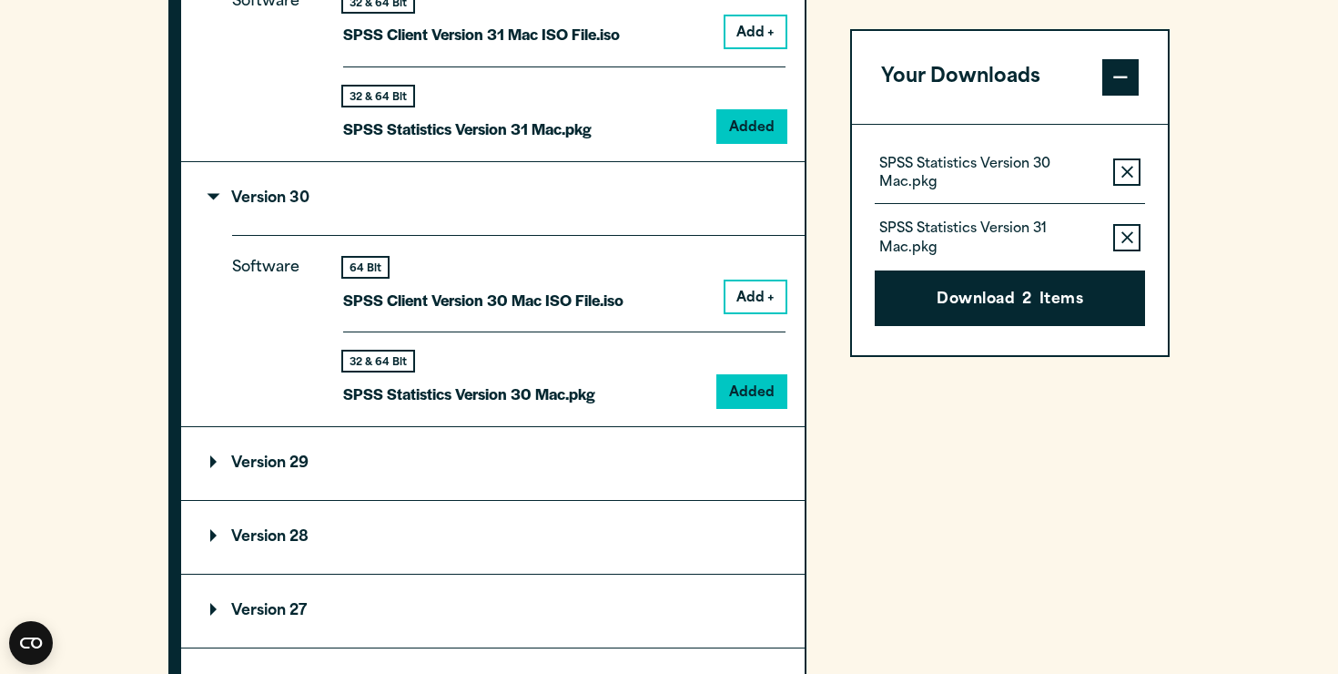
click at [1126, 231] on icon "button" at bounding box center [1128, 237] width 12 height 13
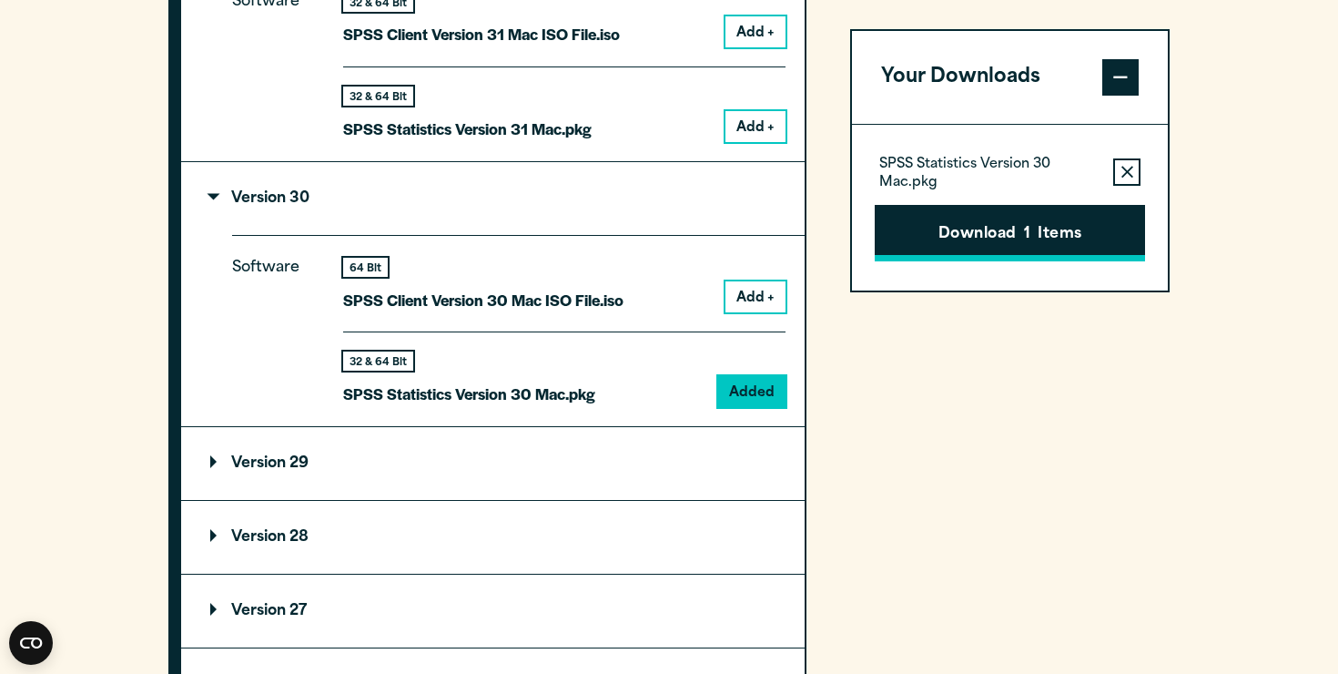
click at [1061, 230] on button "Download 1 Items" at bounding box center [1010, 233] width 270 height 56
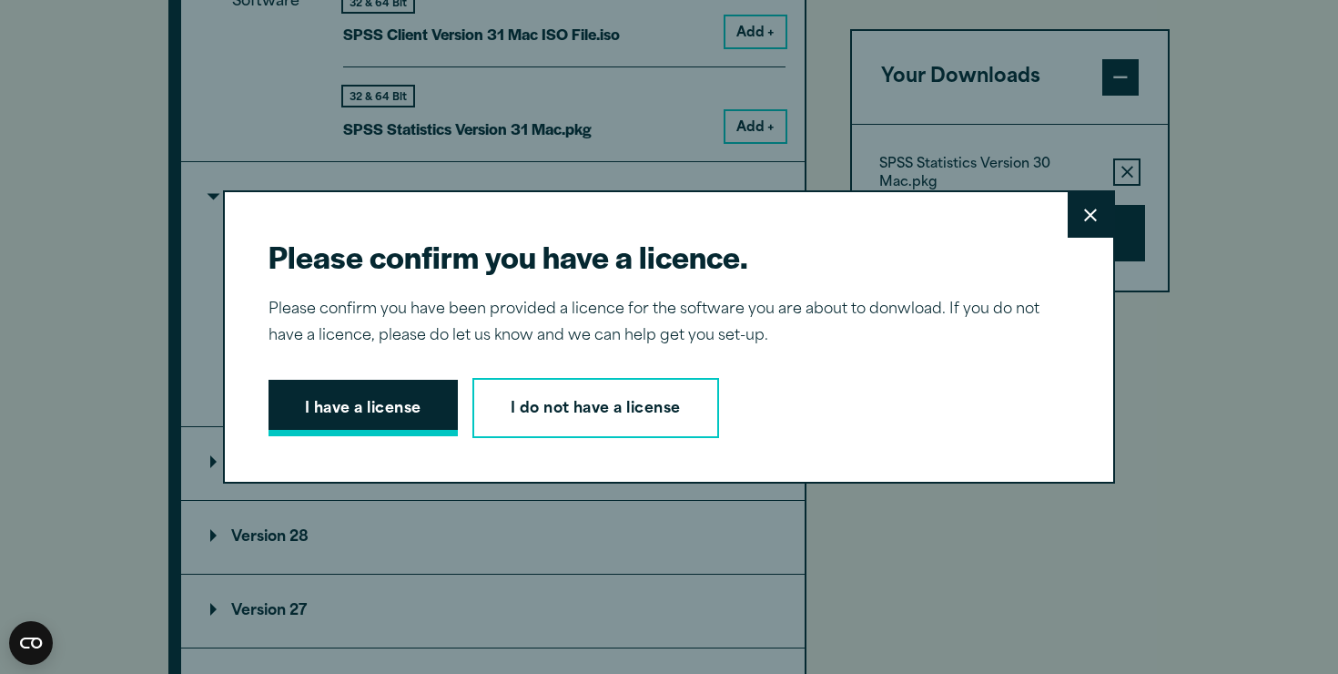
click at [413, 411] on button "I have a license" at bounding box center [363, 408] width 189 height 56
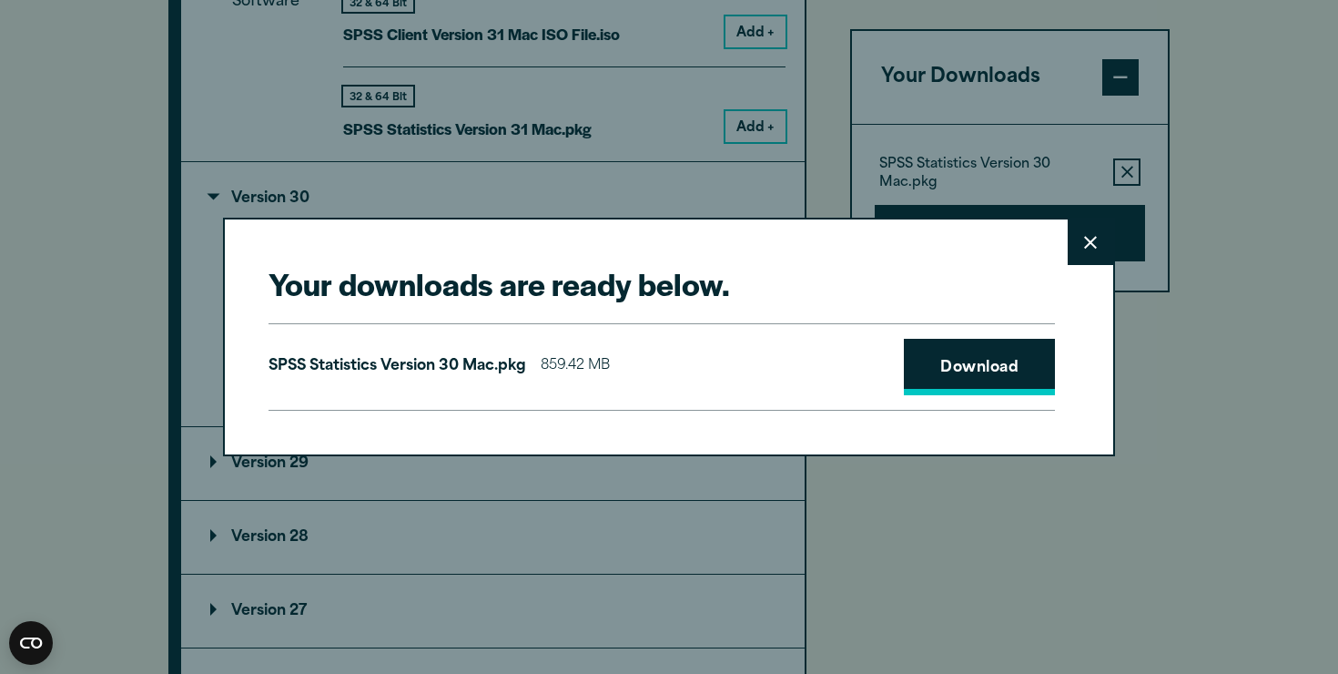
click at [961, 369] on link "Download" at bounding box center [979, 367] width 151 height 56
click at [1088, 236] on icon at bounding box center [1090, 243] width 13 height 14
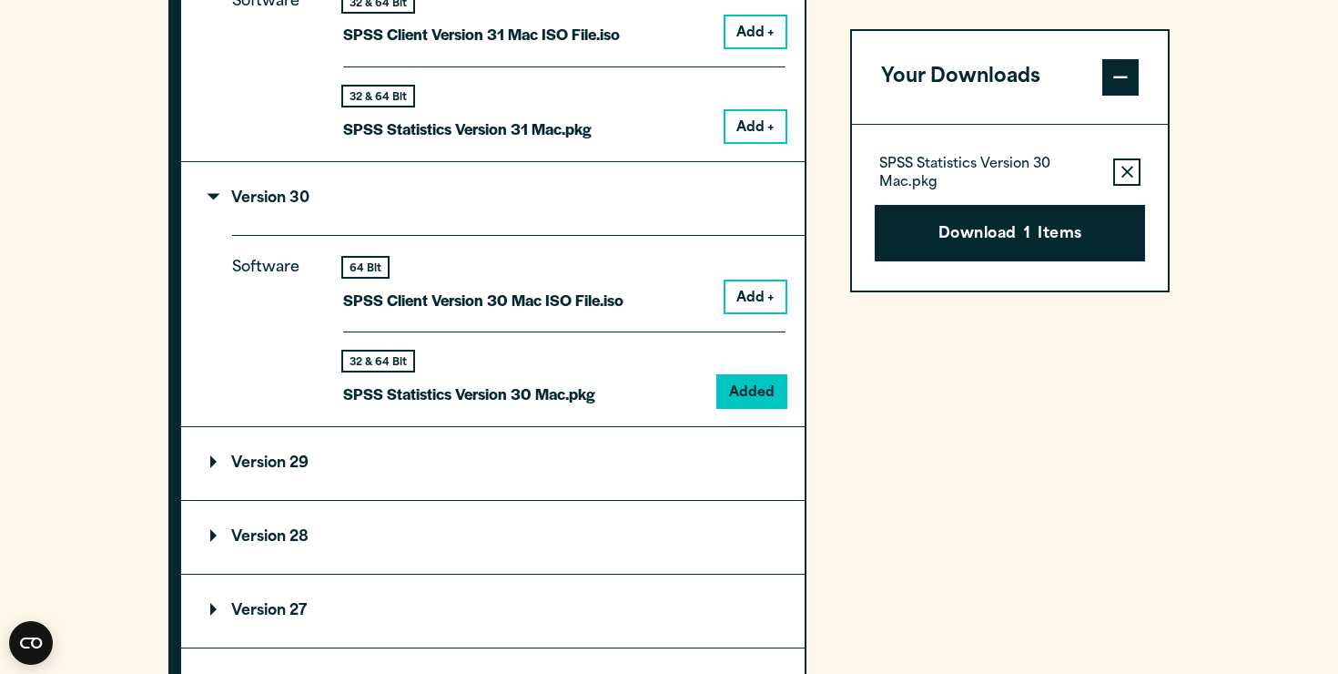
click at [1133, 170] on div "Your downloads are ready below. Close SPSS Statistics Version 30 Mac.pkg 859.42…" at bounding box center [669, 337] width 1338 height 674
click at [1126, 173] on icon "button" at bounding box center [1128, 172] width 12 height 12
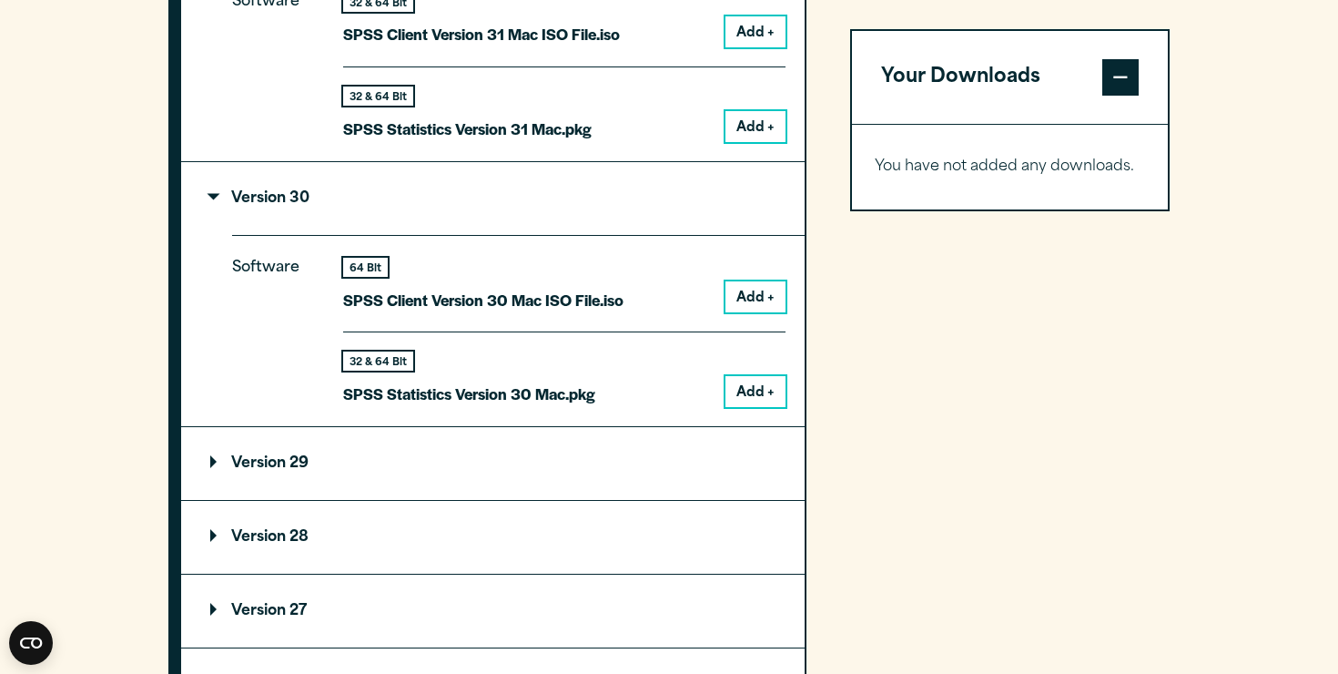
click at [249, 198] on p "Version 30" at bounding box center [259, 198] width 99 height 15
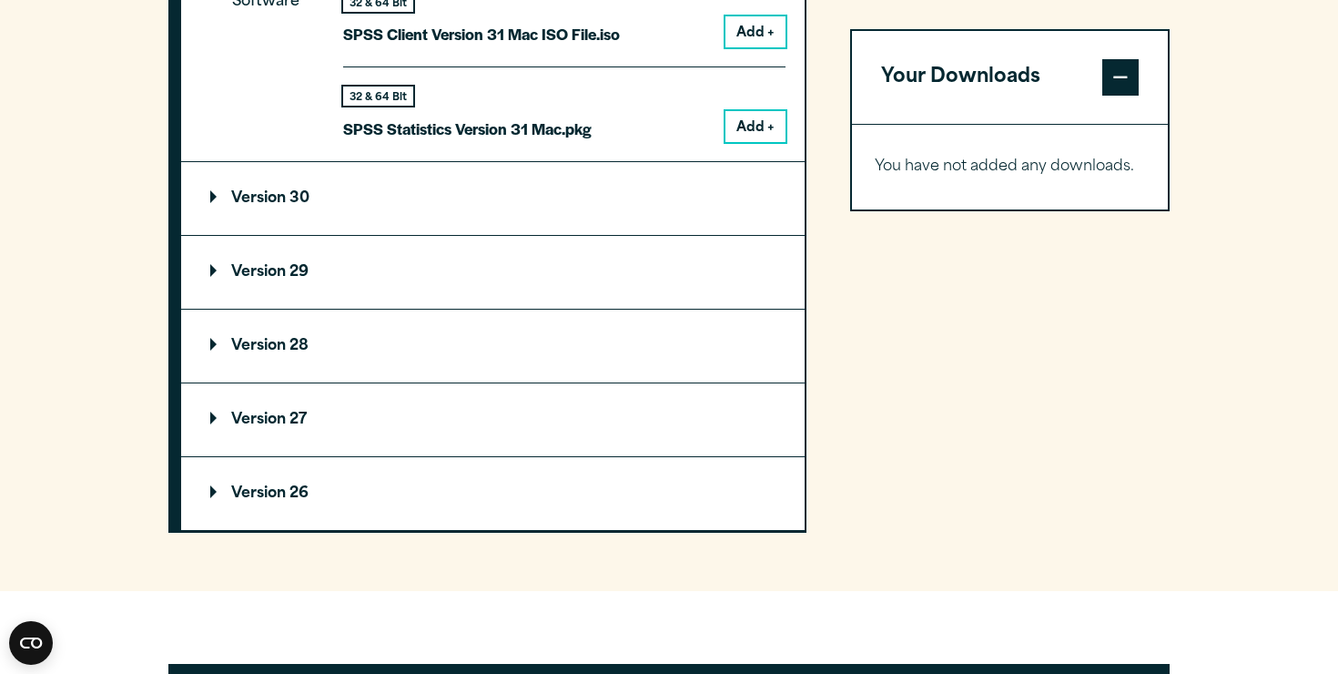
click at [249, 198] on p "Version 30" at bounding box center [259, 198] width 99 height 15
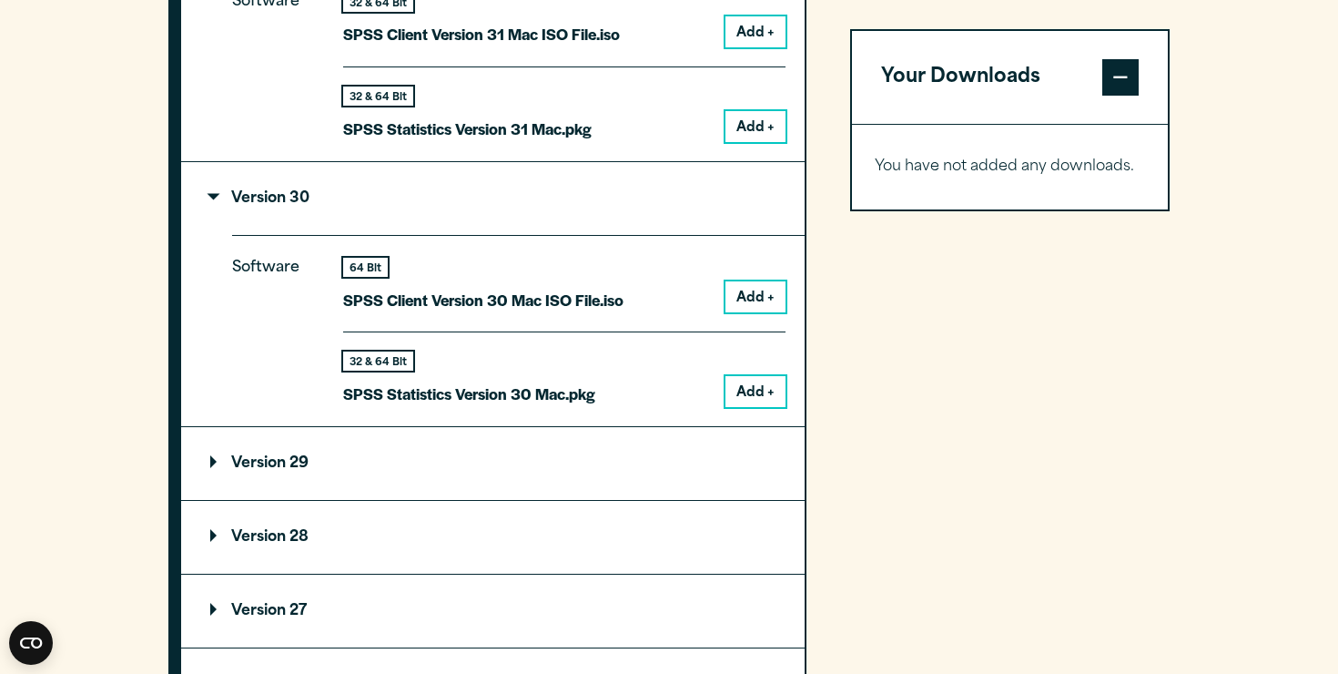
click at [748, 281] on button "Add +" at bounding box center [756, 296] width 60 height 31
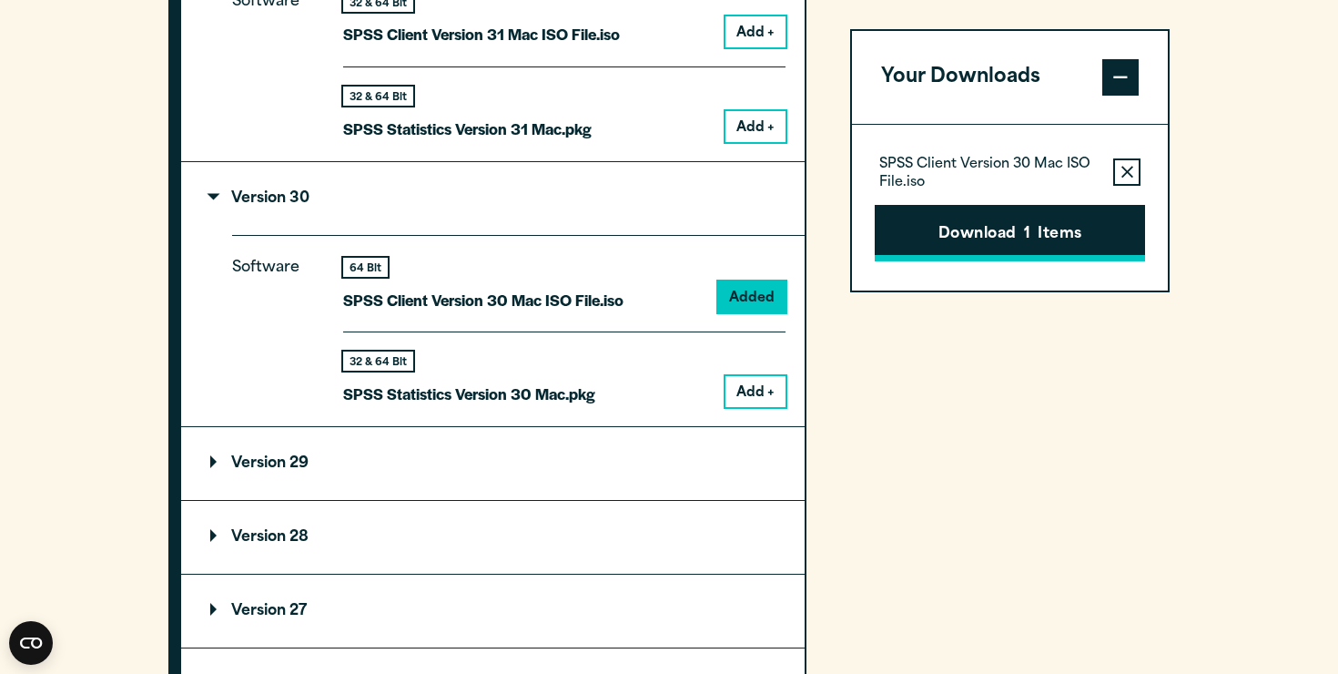
click at [992, 230] on button "Download 1 Items" at bounding box center [1010, 233] width 270 height 56
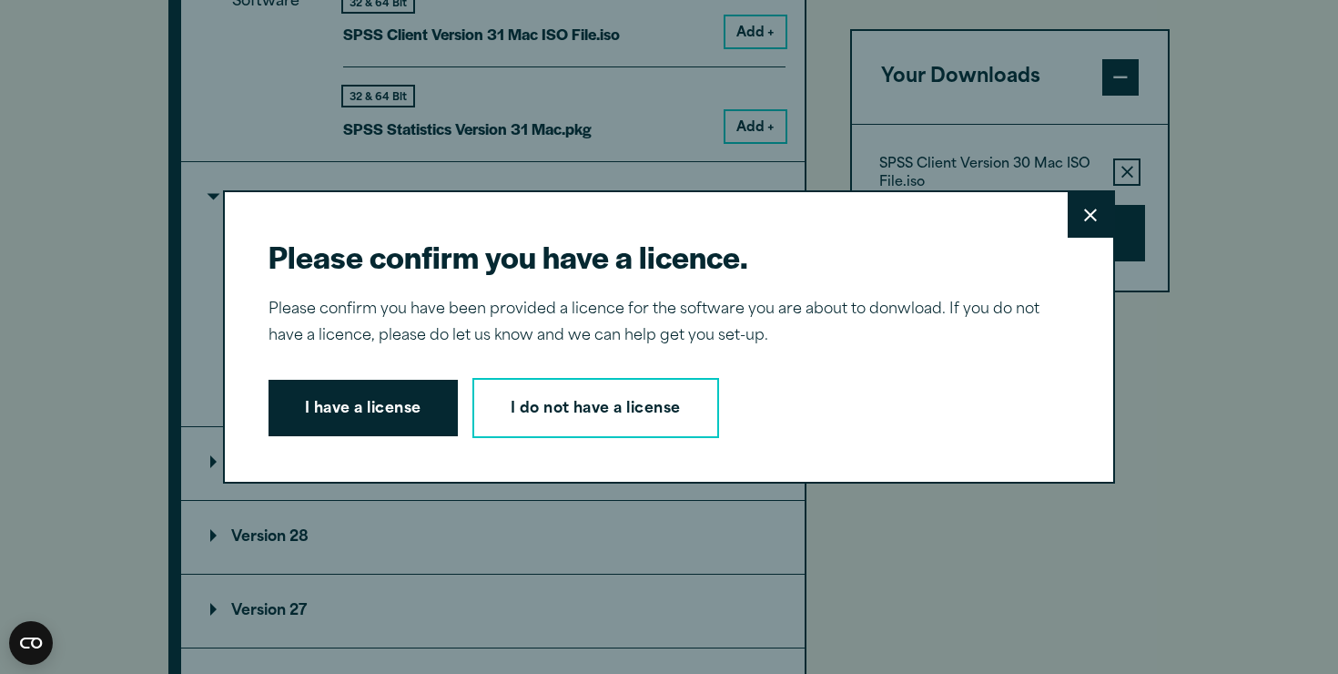
click at [1082, 220] on button "Close" at bounding box center [1091, 215] width 46 height 46
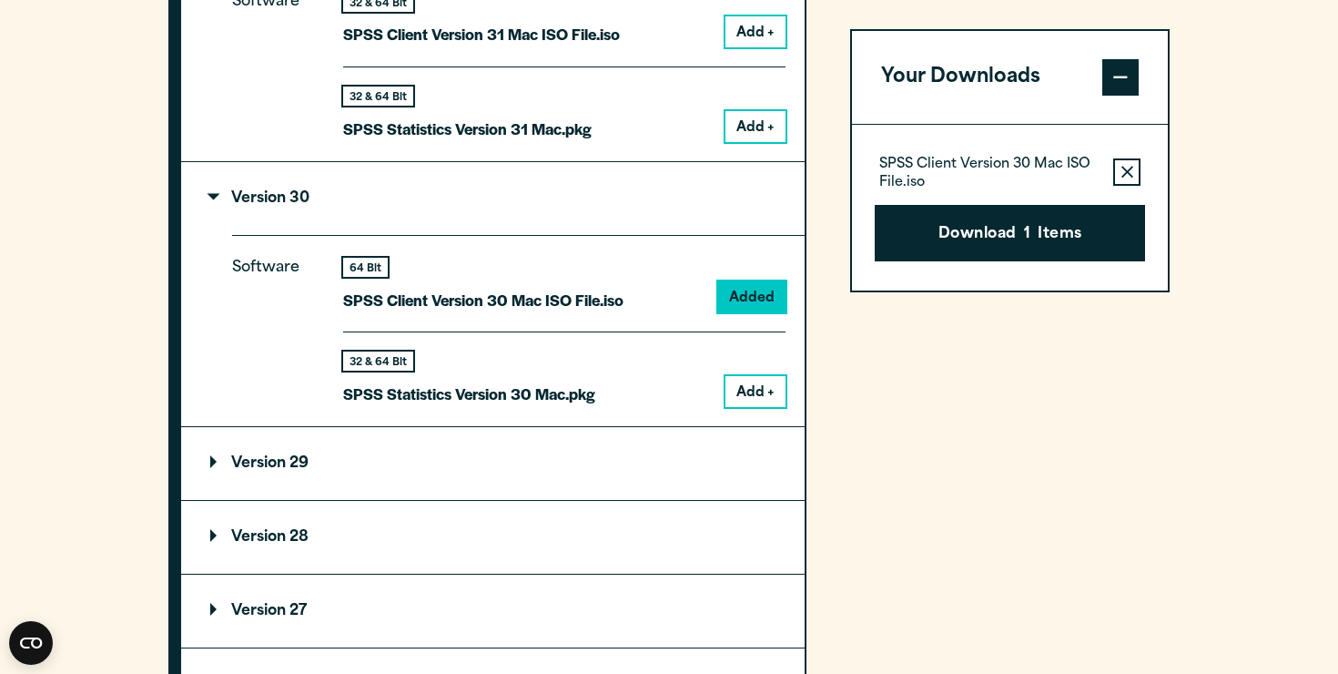
click at [249, 462] on p "Version 29" at bounding box center [259, 463] width 98 height 15
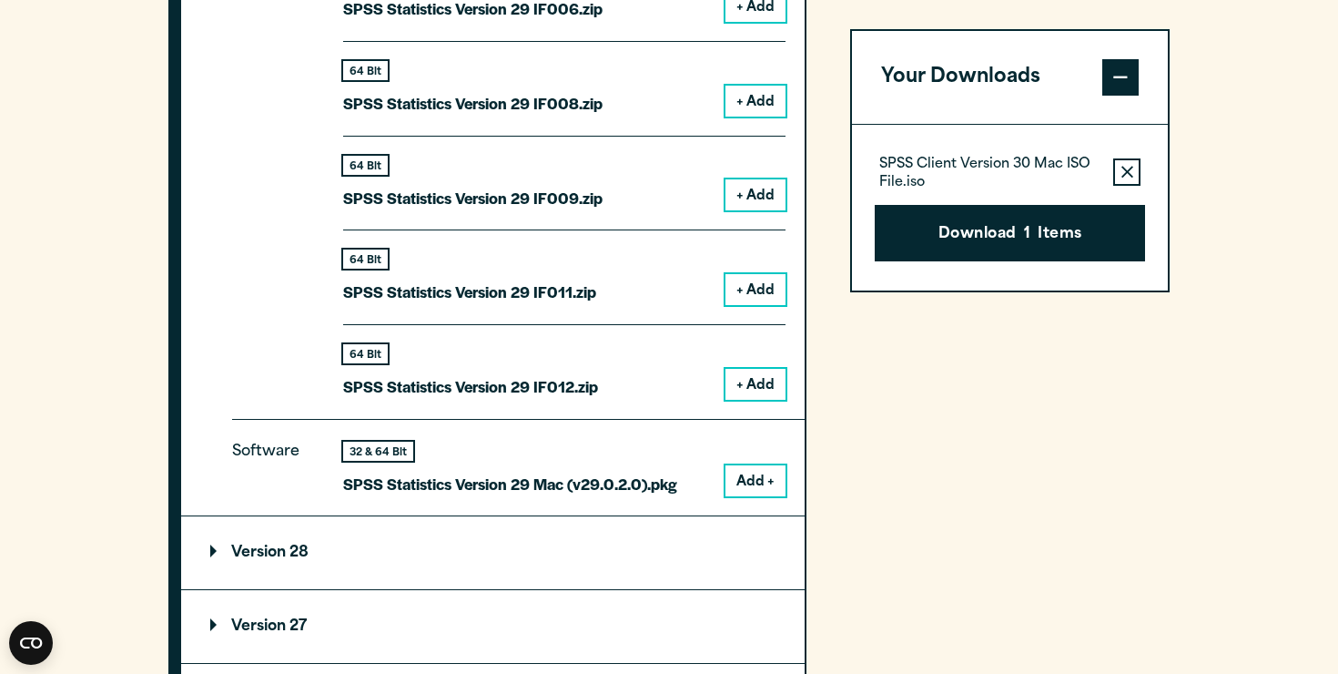
scroll to position [2860, 0]
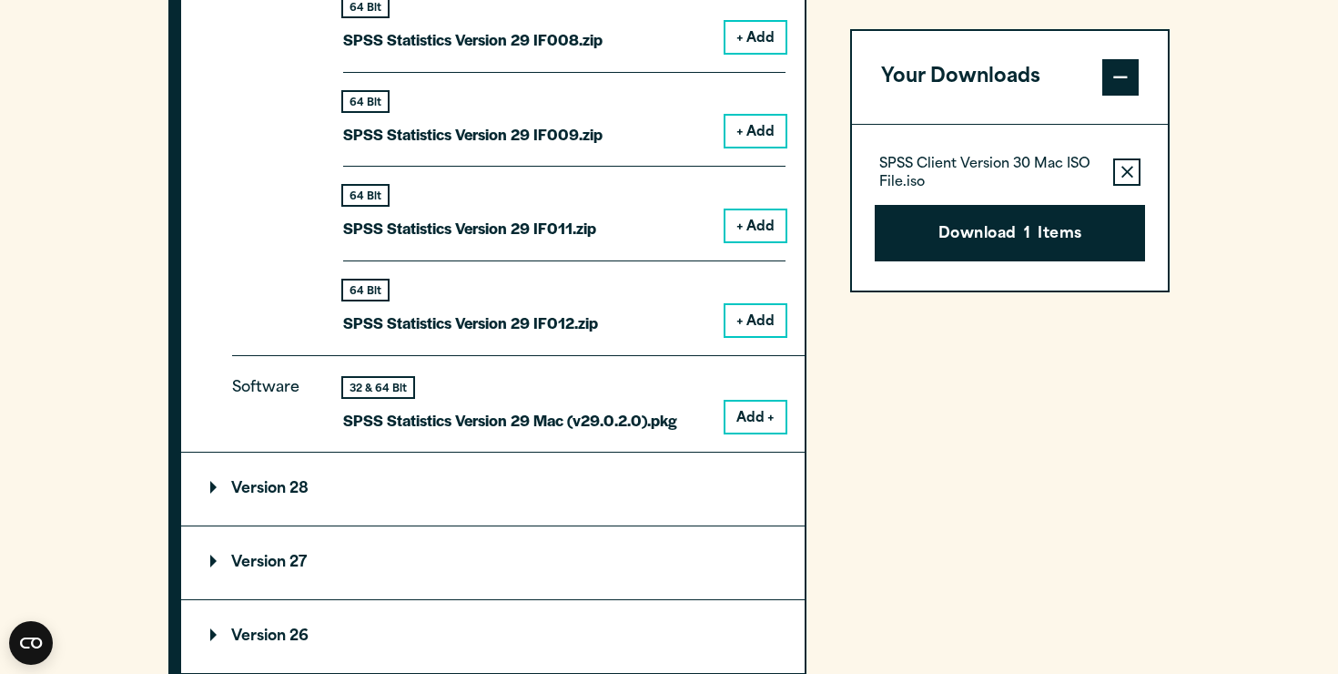
click at [737, 402] on button "Add +" at bounding box center [756, 417] width 60 height 31
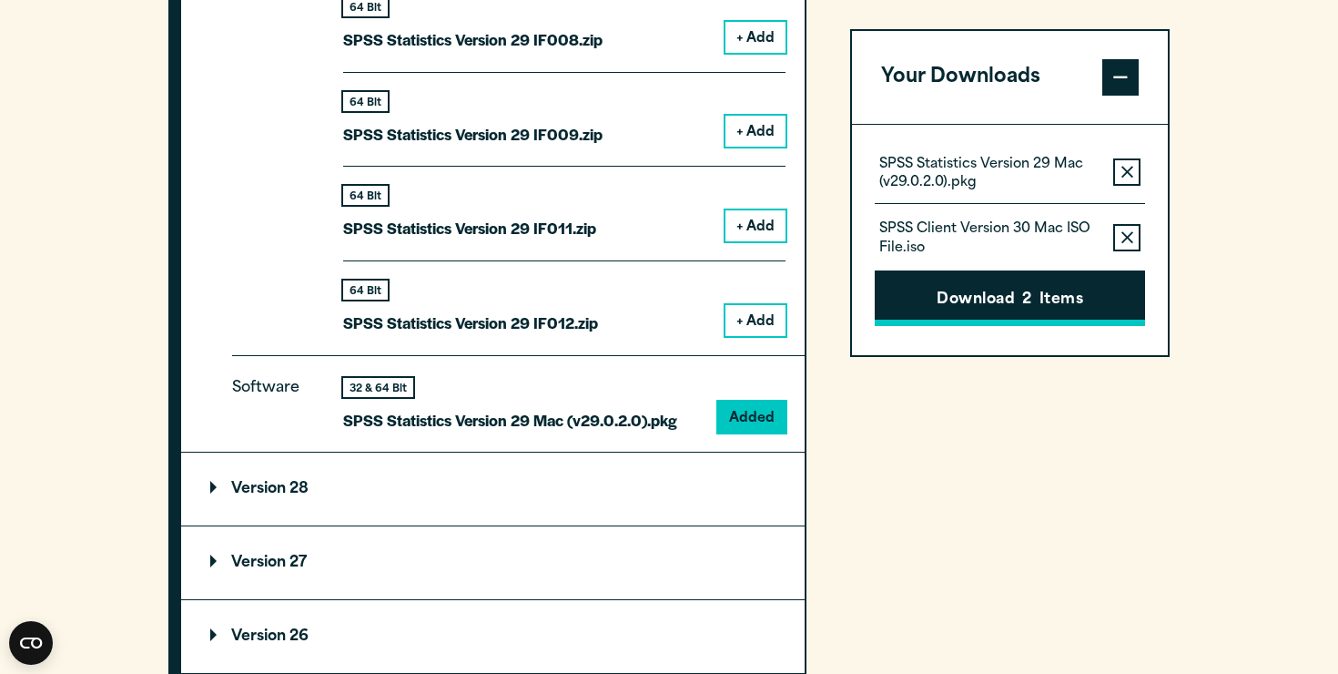
click at [981, 300] on button "Download 2 Items" at bounding box center [1010, 298] width 270 height 56
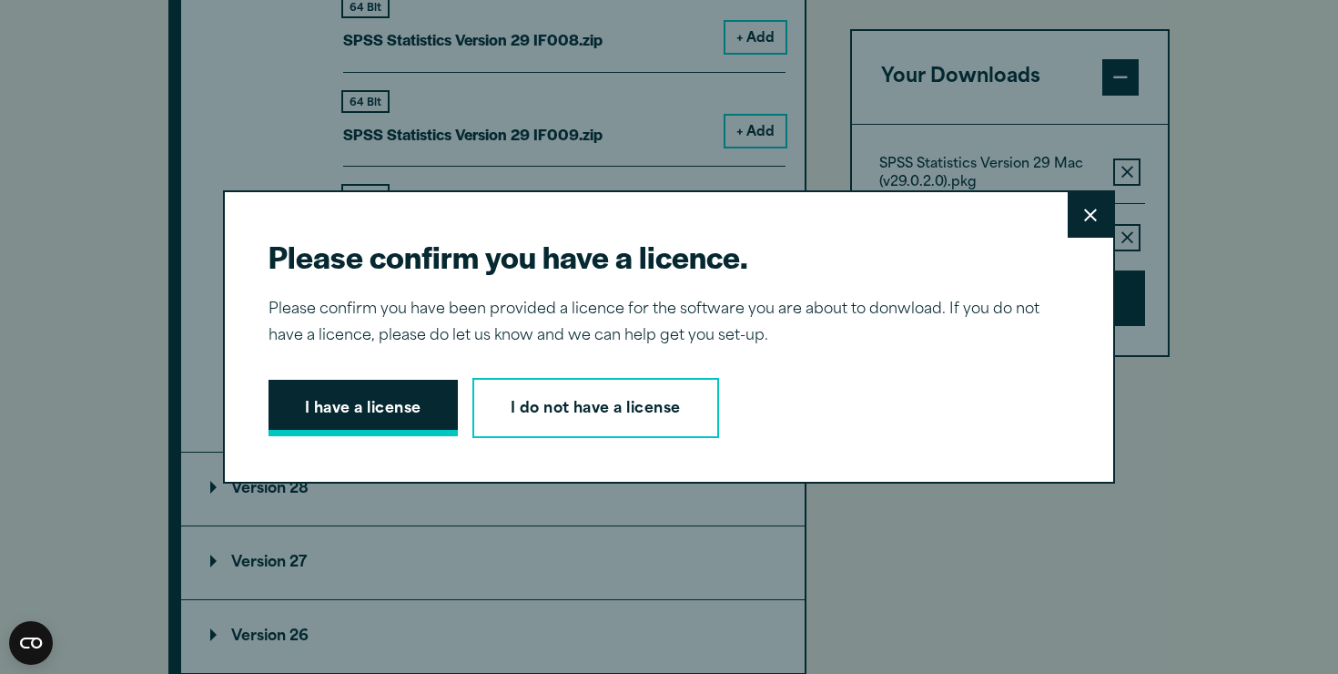
click at [364, 401] on button "I have a license" at bounding box center [363, 408] width 189 height 56
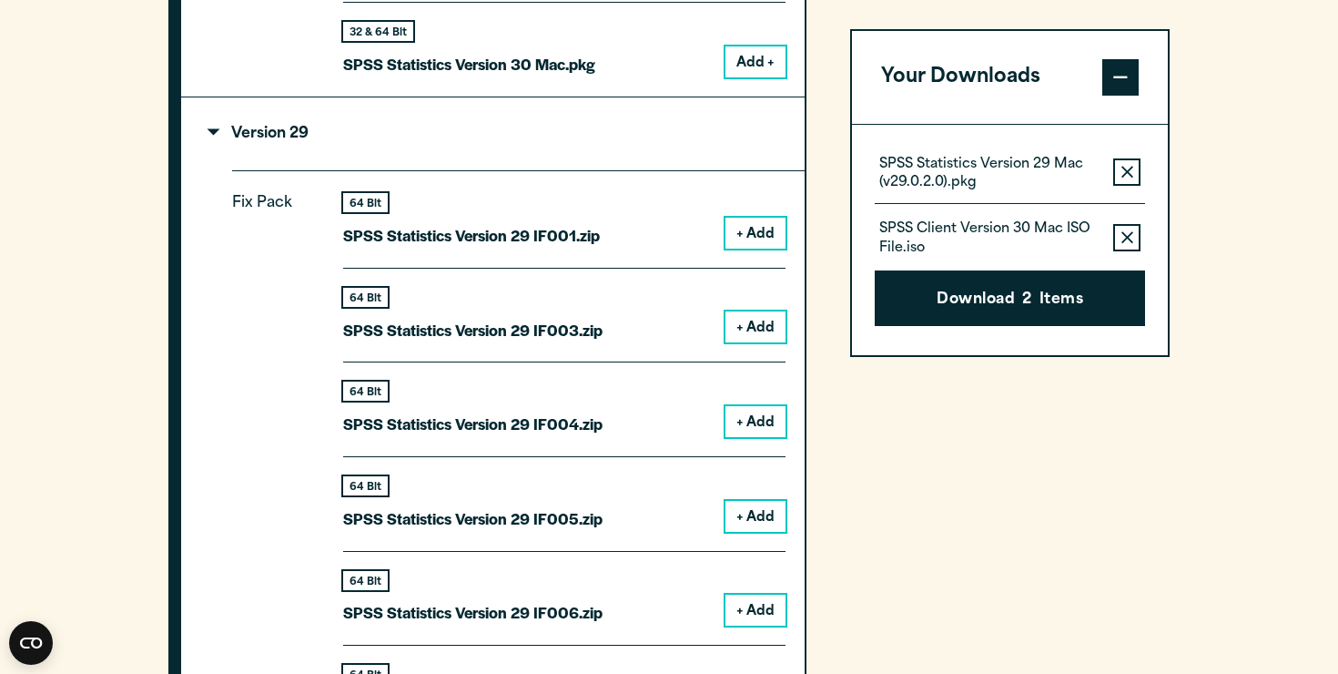
scroll to position [2179, 0]
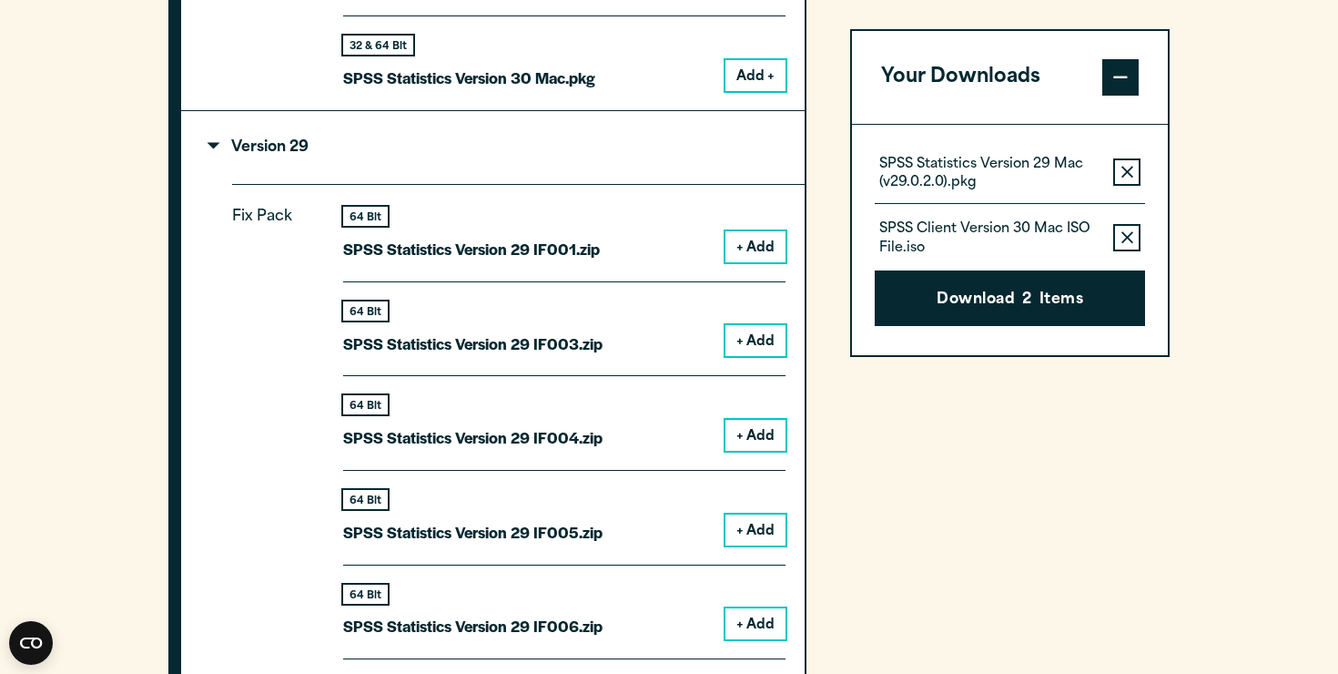
click at [296, 140] on p "Version 29" at bounding box center [259, 147] width 98 height 15
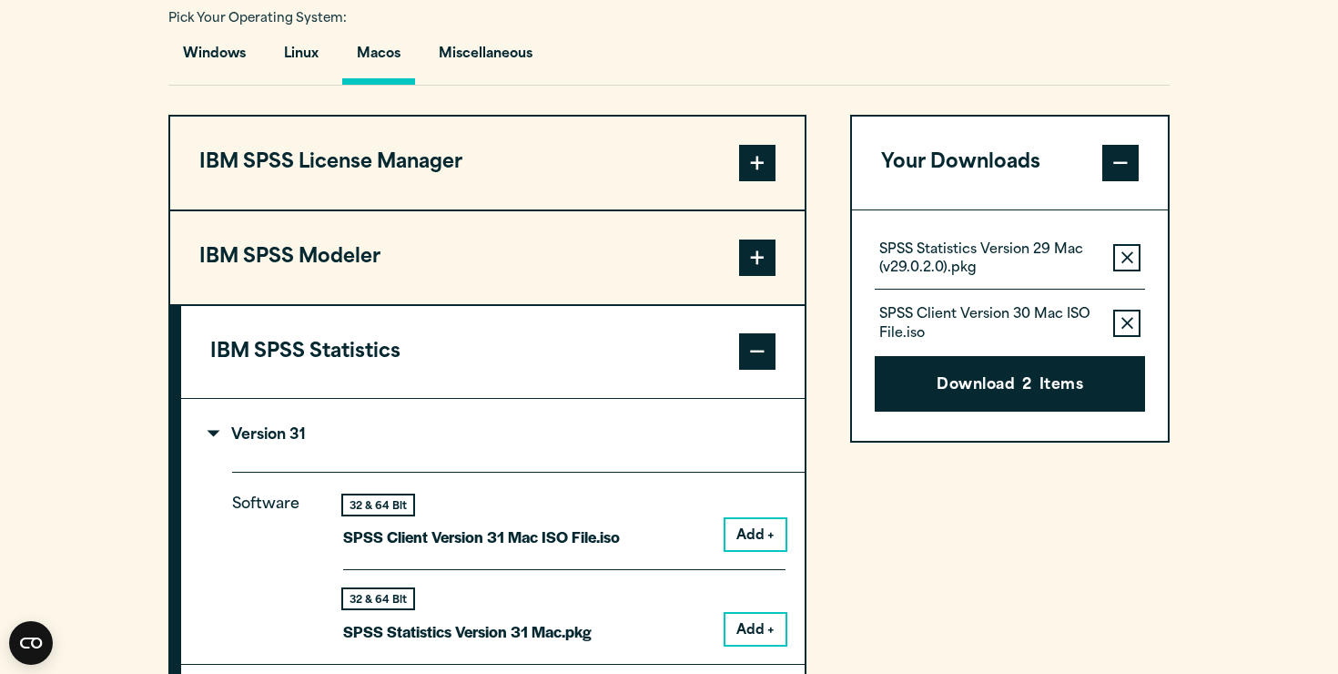
scroll to position [1477, 0]
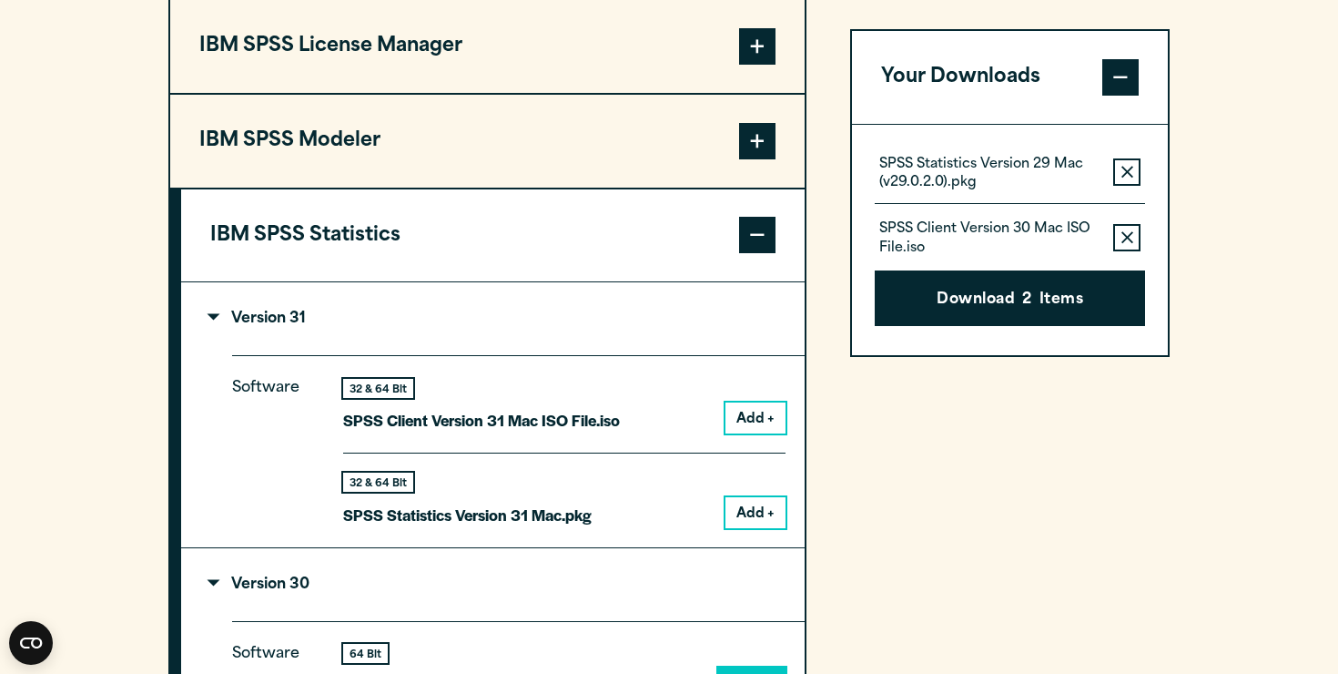
click at [436, 249] on button "IBM SPSS Statistics" at bounding box center [493, 235] width 624 height 93
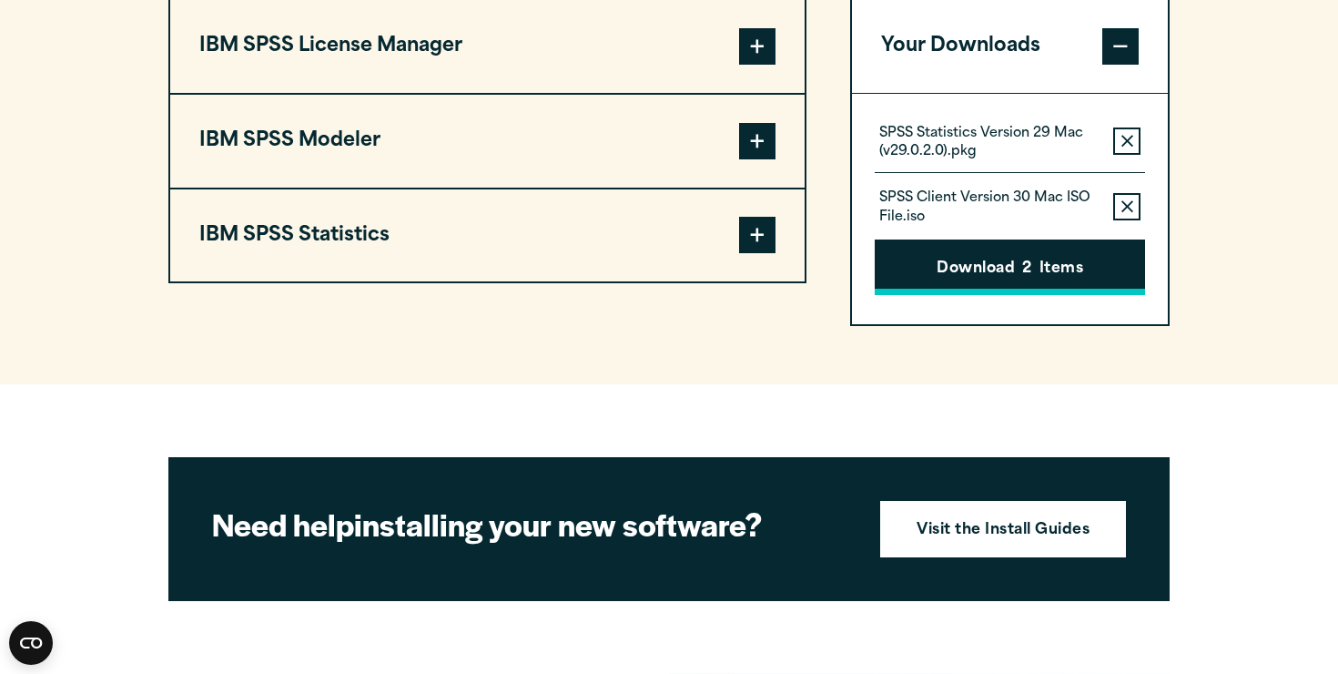
click at [1012, 270] on button "Download 2 Items" at bounding box center [1010, 267] width 270 height 56
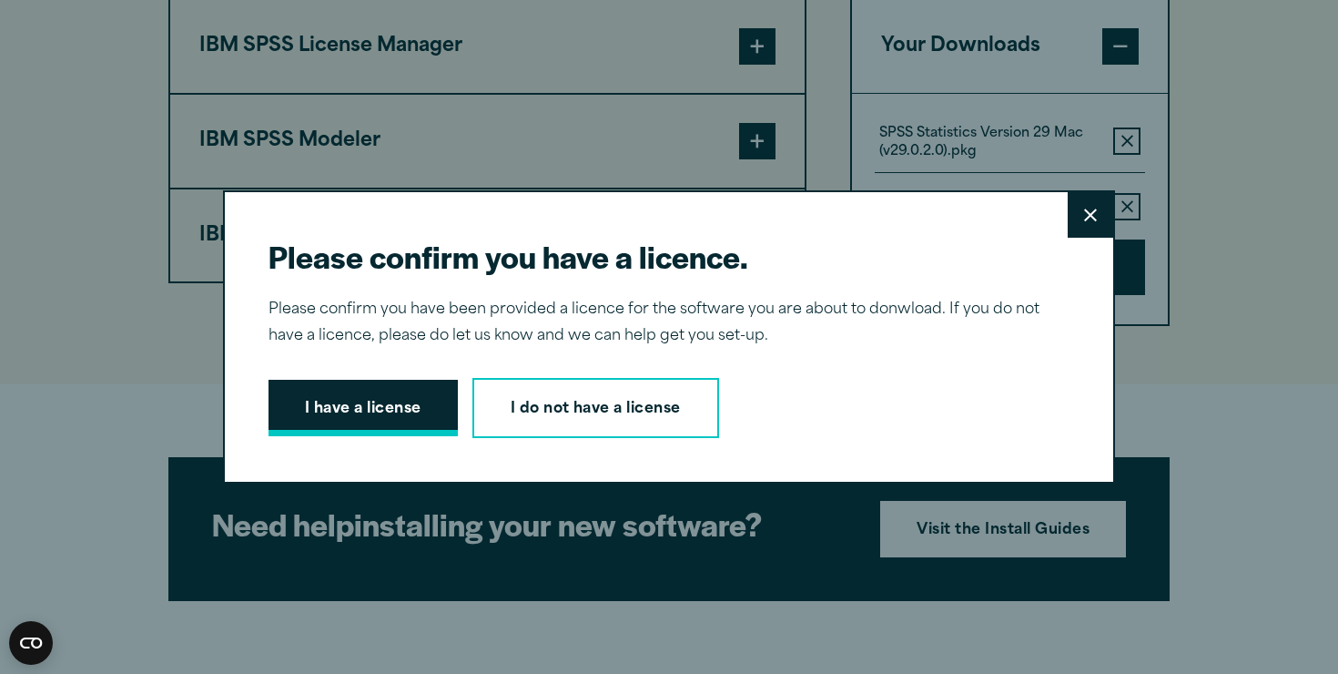
click at [402, 421] on button "I have a license" at bounding box center [363, 408] width 189 height 56
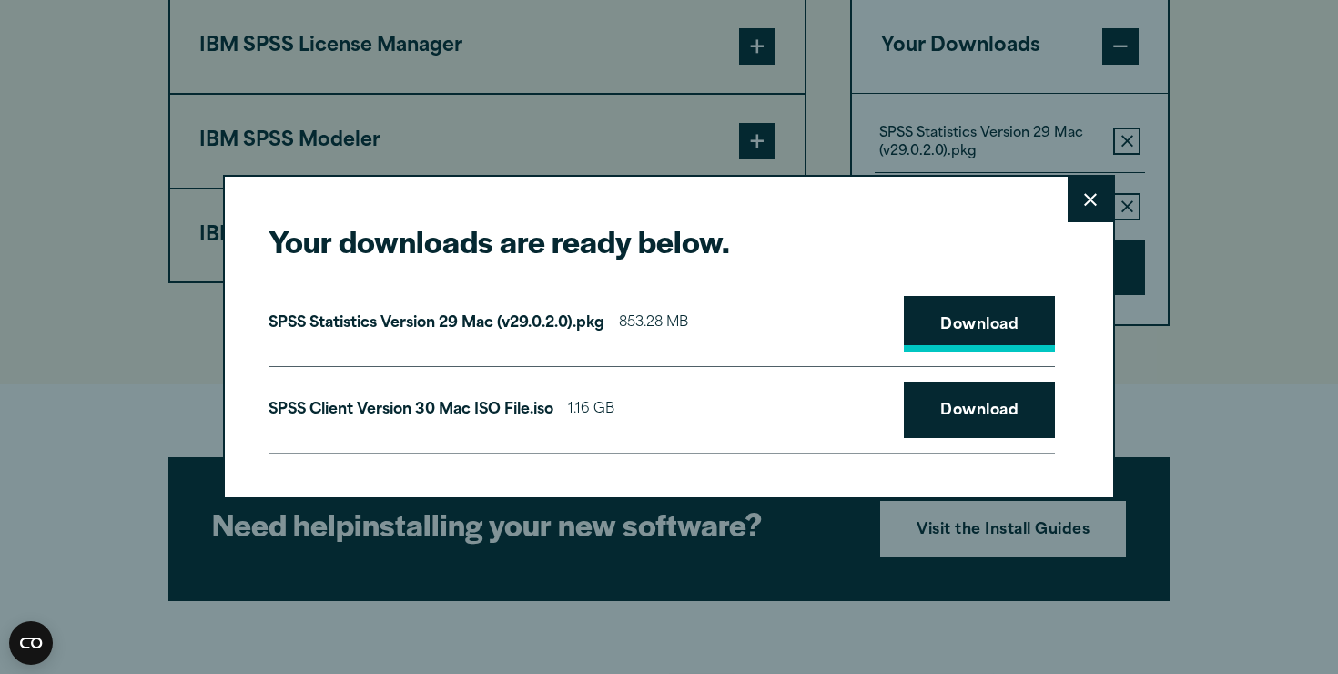
click at [944, 331] on link "Download" at bounding box center [979, 324] width 151 height 56
click at [963, 413] on link "Download" at bounding box center [979, 410] width 151 height 56
click at [950, 317] on link "Download" at bounding box center [979, 324] width 151 height 56
click at [1073, 207] on button "Close" at bounding box center [1091, 200] width 46 height 46
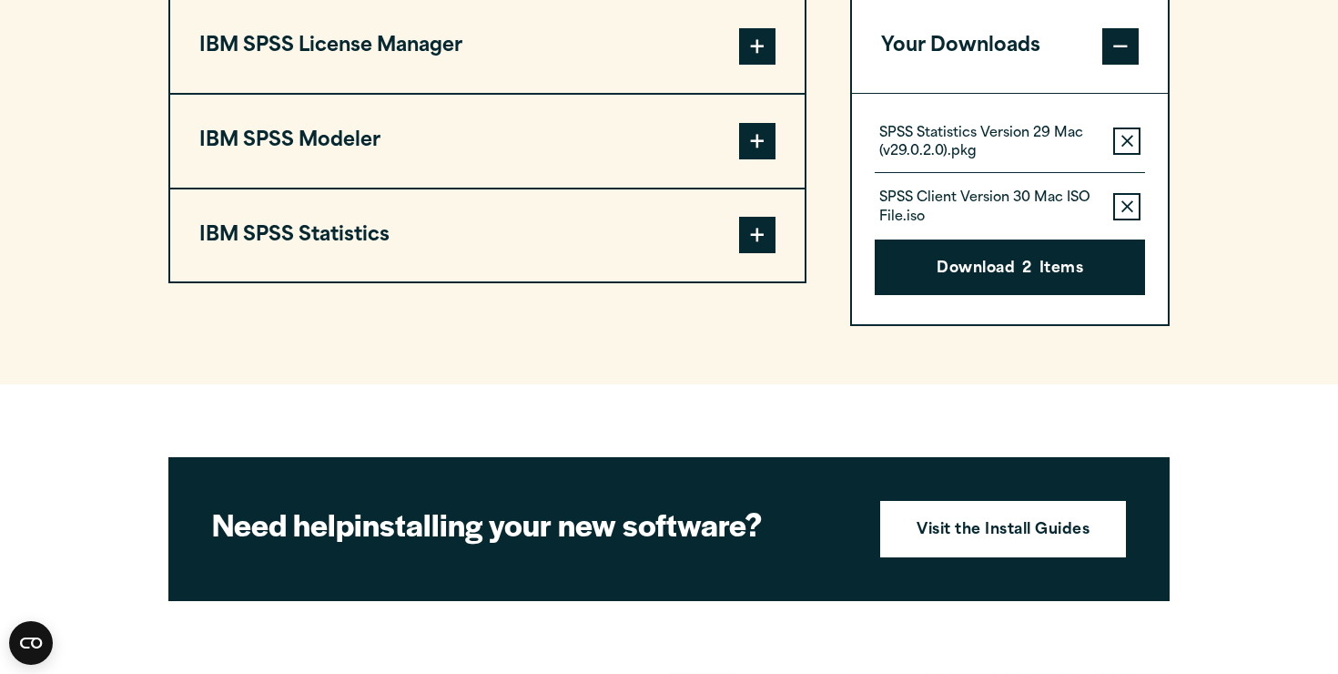
click at [1127, 146] on div "Your downloads are ready below. Close SPSS Statistics Version 29 Mac (v29.0.2.0…" at bounding box center [669, 337] width 1338 height 674
click at [1127, 143] on icon "button" at bounding box center [1128, 141] width 12 height 12
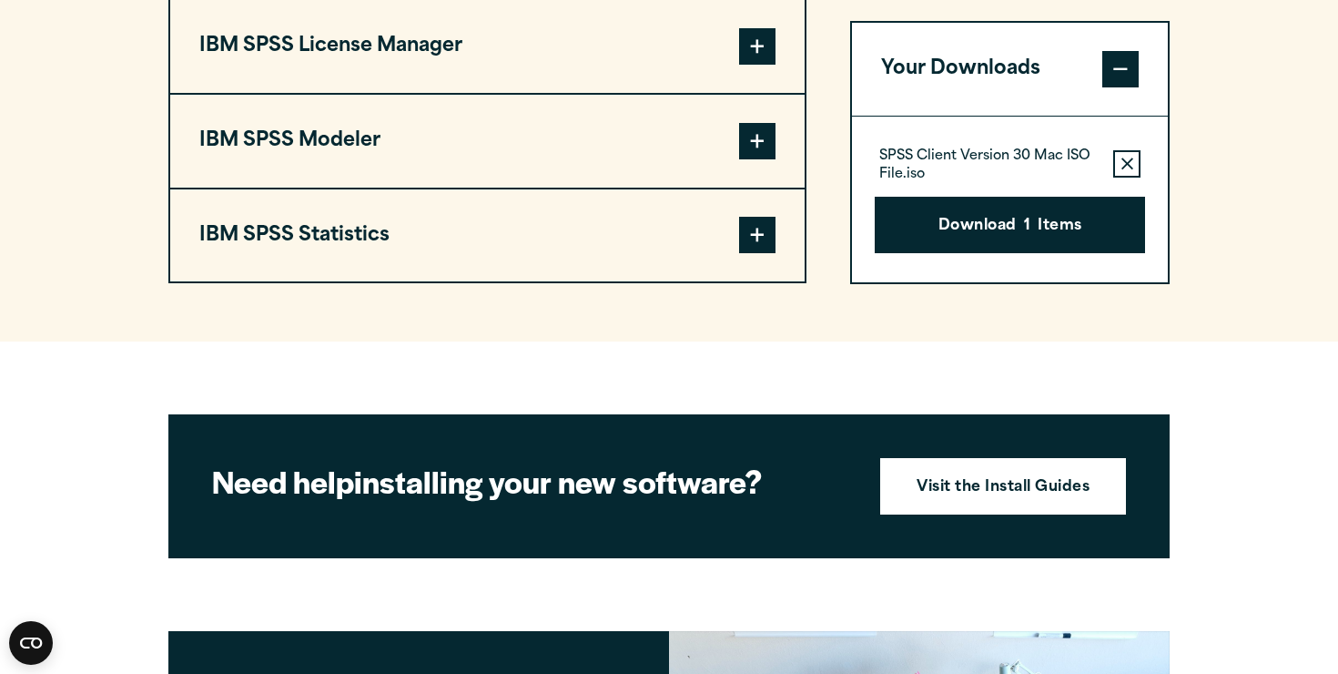
click at [1127, 143] on div "SPSS Client Version 30 Mac ISO File.iso Remove this item from your software dow…" at bounding box center [1010, 199] width 316 height 166
click at [1127, 156] on button "Remove this item from your software download list" at bounding box center [1127, 163] width 27 height 27
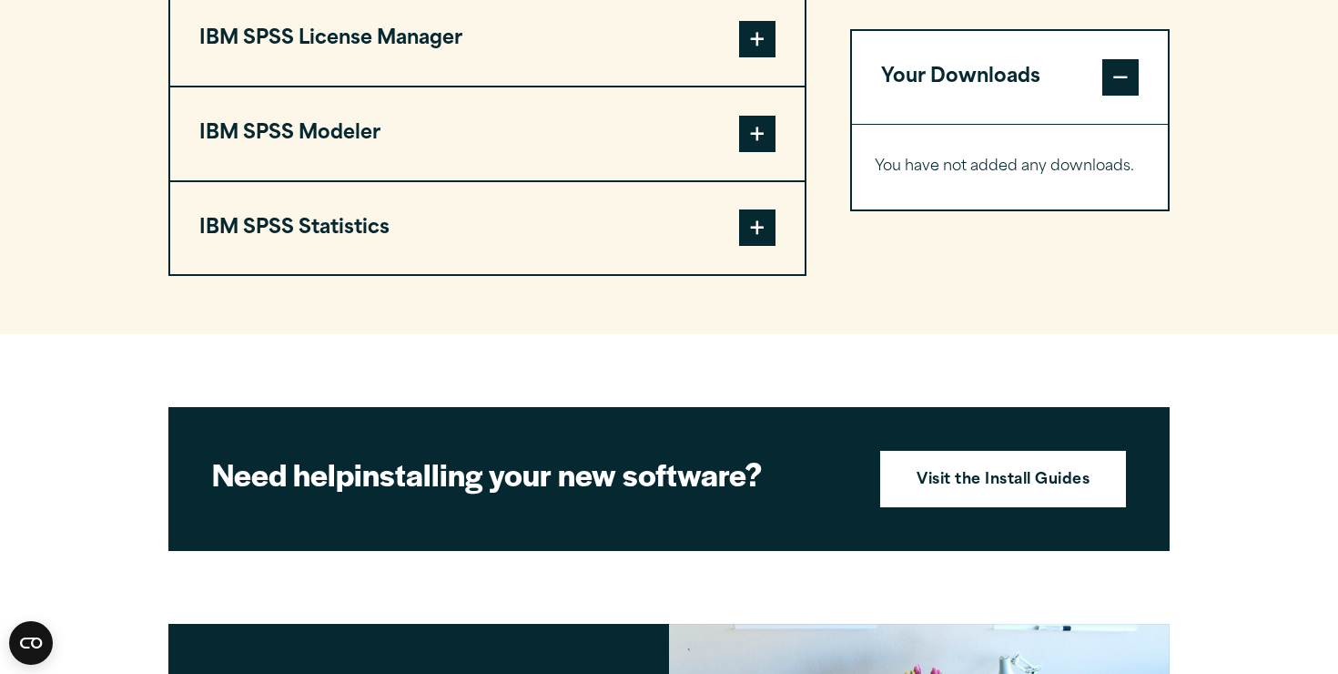
scroll to position [1484, 0]
click at [747, 214] on span at bounding box center [757, 227] width 36 height 36
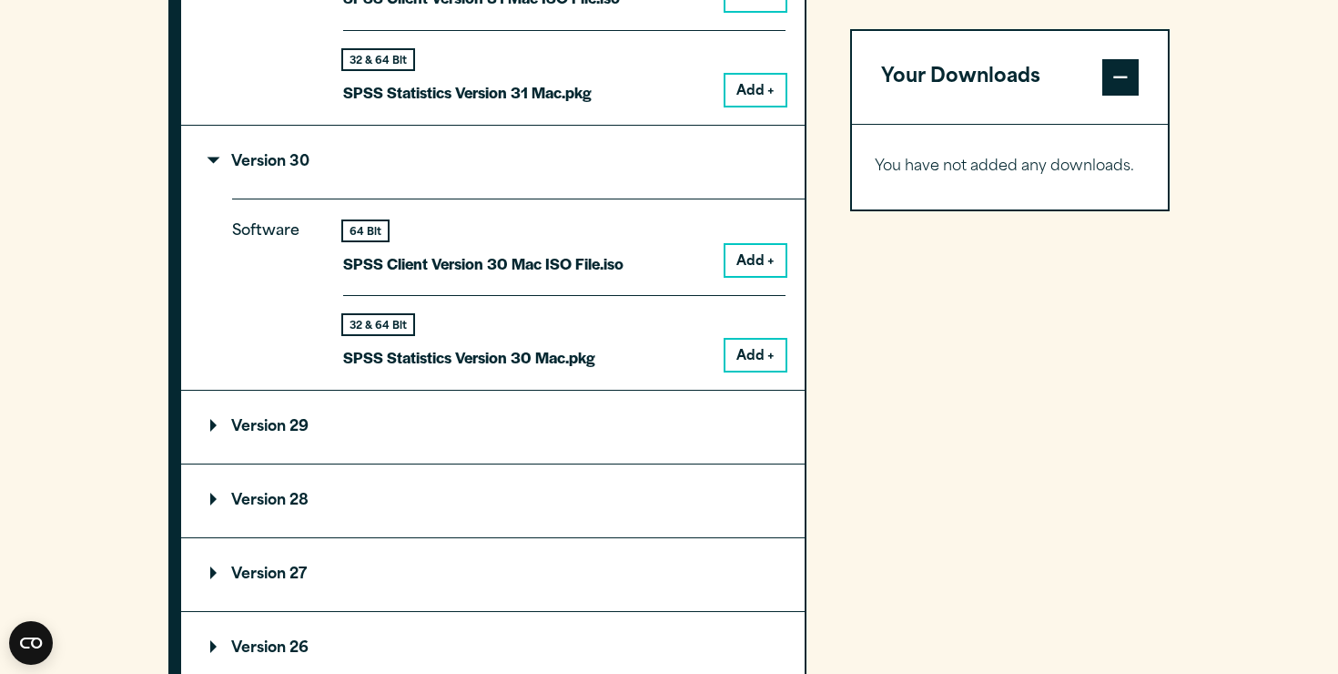
scroll to position [1837, 0]
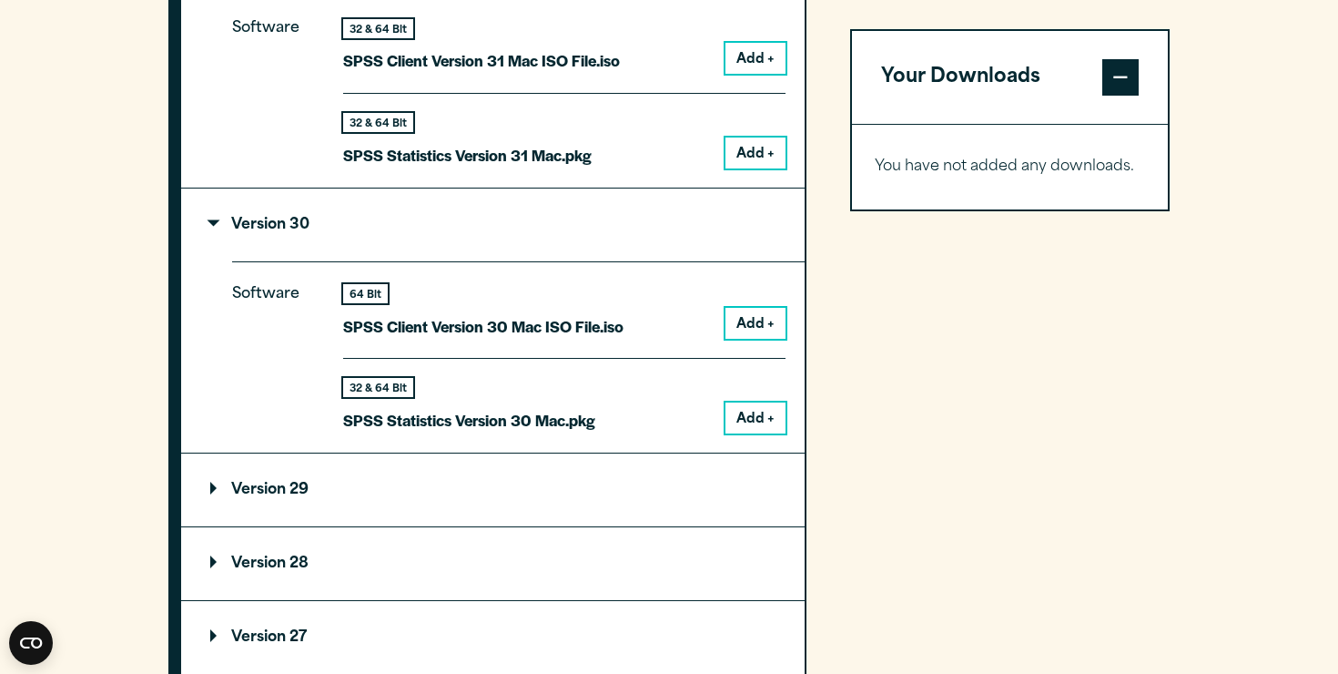
click at [468, 483] on summary "Version 29" at bounding box center [493, 489] width 624 height 73
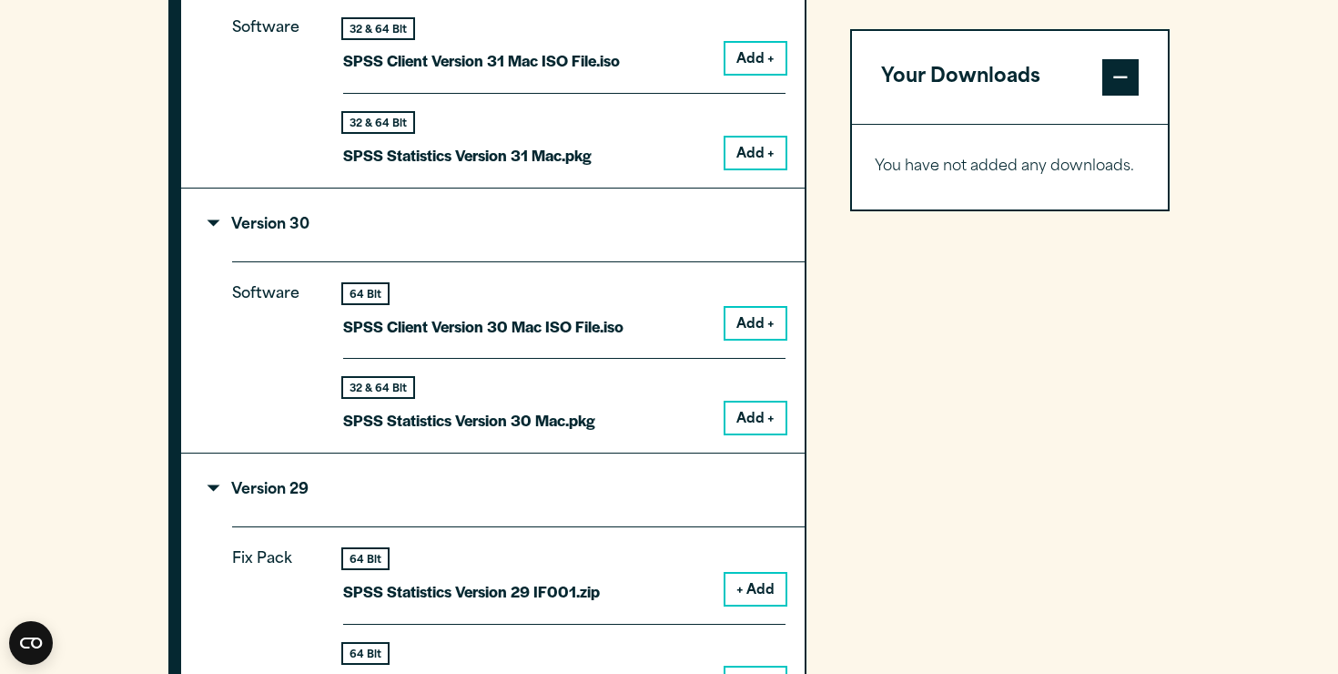
click at [389, 231] on summary "Version 30" at bounding box center [493, 224] width 624 height 73
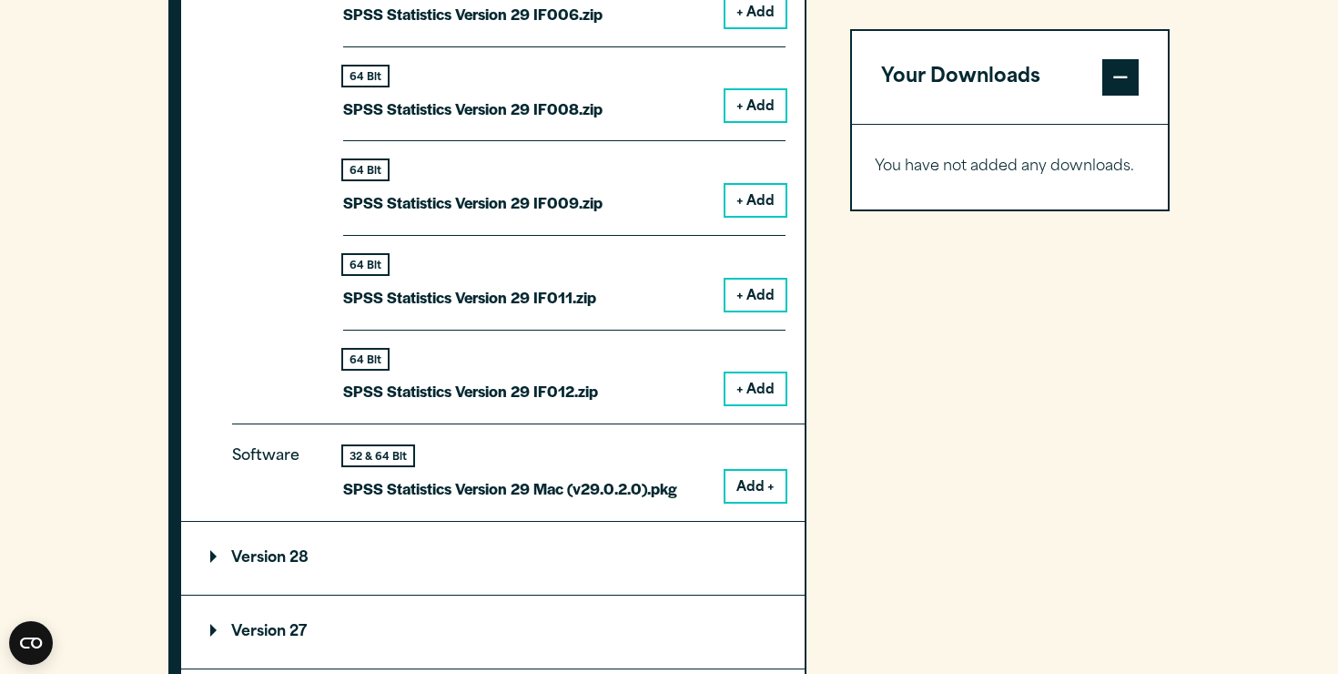
scroll to position [2669, 0]
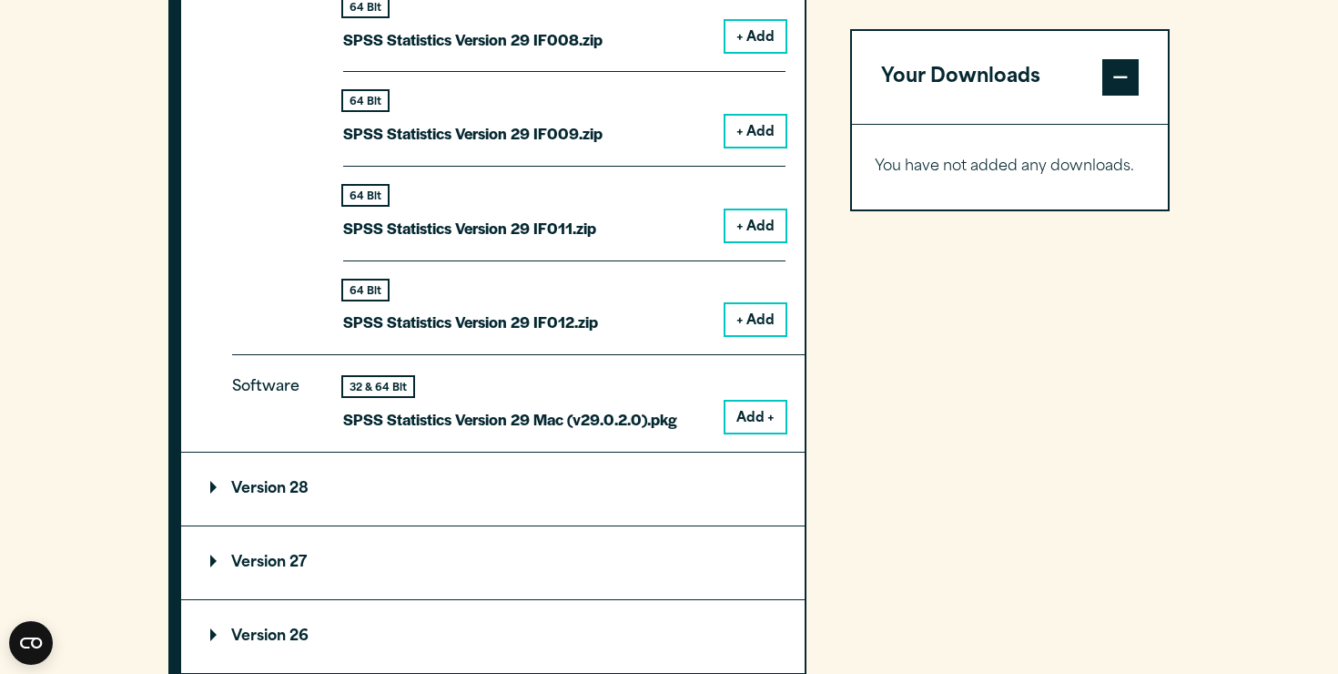
click at [758, 402] on button "Add +" at bounding box center [756, 417] width 60 height 31
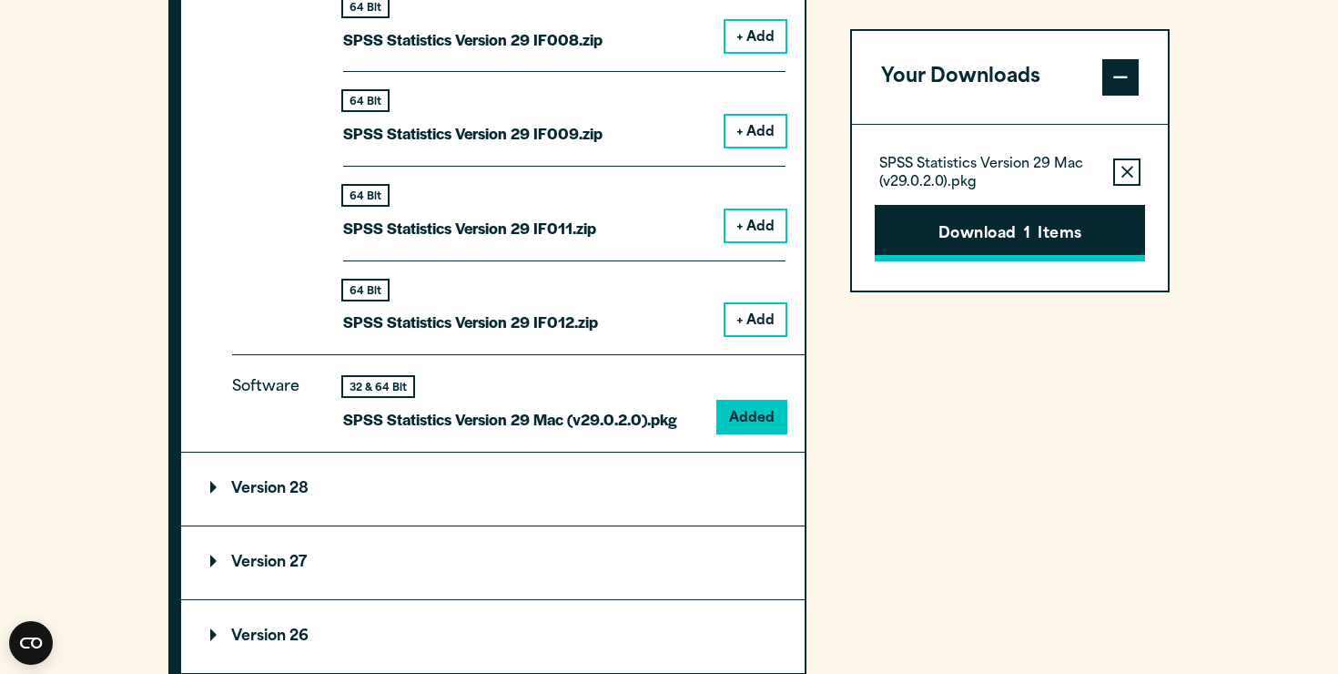
click at [991, 241] on button "Download 1 Items" at bounding box center [1010, 233] width 270 height 56
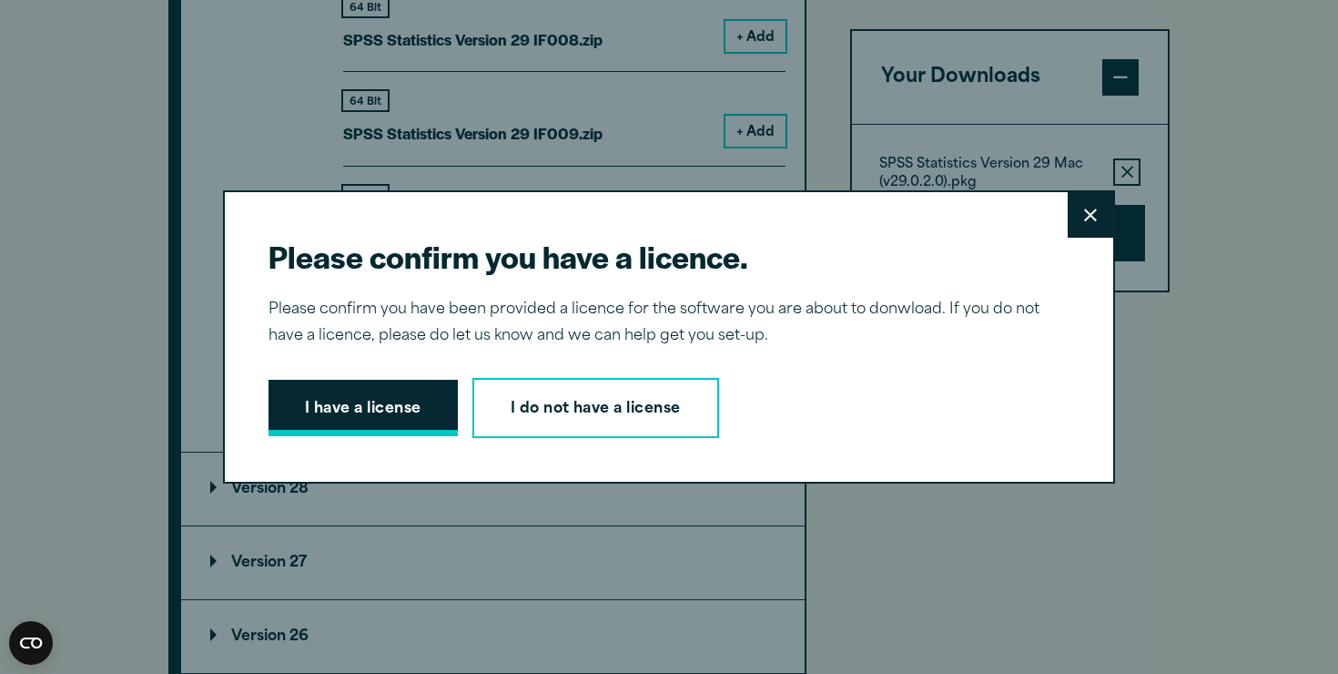
click at [392, 412] on button "I have a license" at bounding box center [363, 408] width 189 height 56
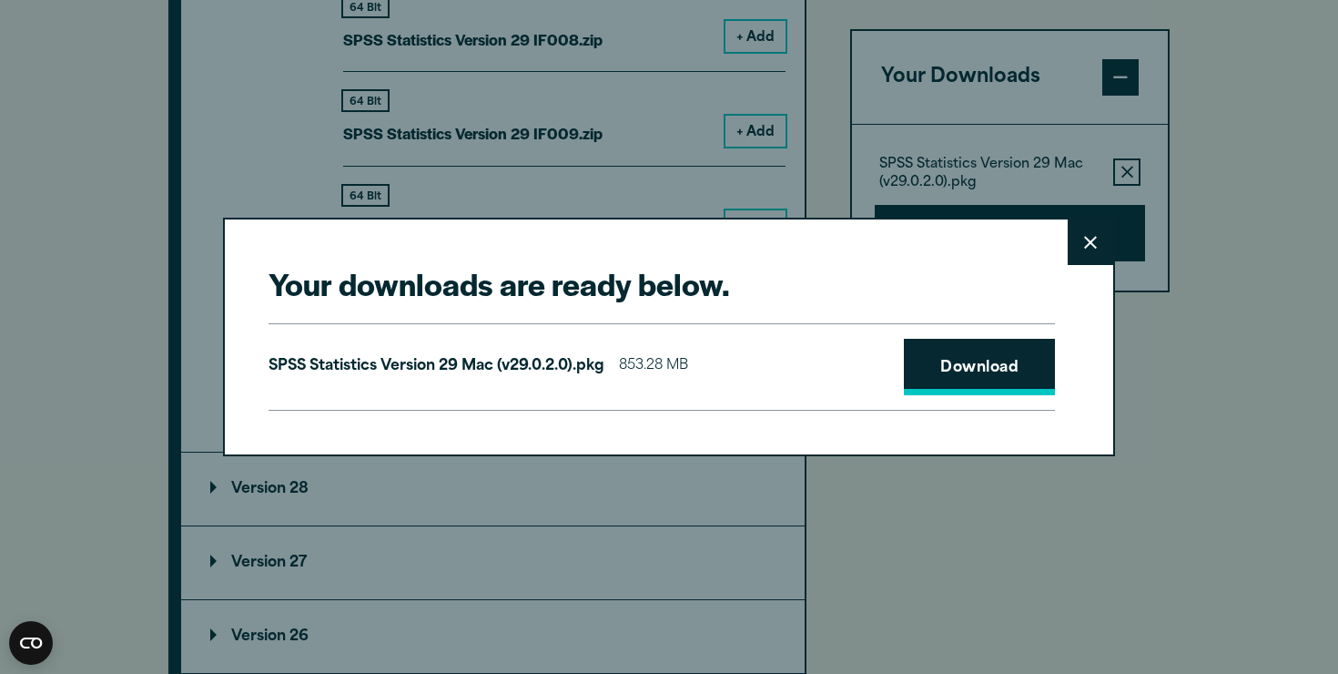
click at [945, 371] on link "Download" at bounding box center [979, 367] width 151 height 56
